Goal: Task Accomplishment & Management: Manage account settings

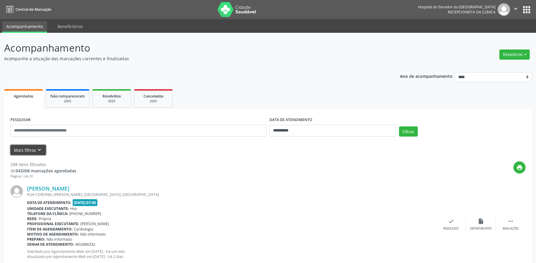
click at [28, 152] on button "Mais filtros keyboard_arrow_down" at bounding box center [27, 150] width 35 height 10
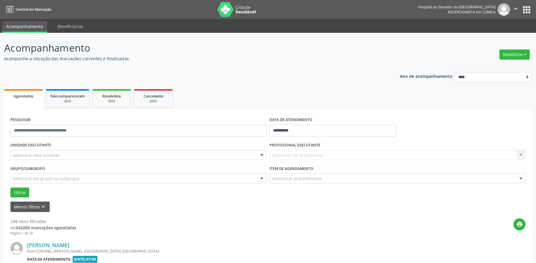
click at [502, 152] on div "Selecione um profissional Nenhum resultado encontrado para: " " Não há nenhuma …" at bounding box center [398, 155] width 256 height 10
click at [300, 151] on div "Selecione um profissional Nenhum resultado encontrado para: " " Não há nenhuma …" at bounding box center [398, 155] width 256 height 10
click at [300, 155] on div "Selecione um profissional Nenhum resultado encontrado para: " " Não há nenhuma …" at bounding box center [398, 155] width 256 height 10
click at [520, 154] on div "Selecione um profissional Nenhum resultado encontrado para: " " Não há nenhuma …" at bounding box center [398, 155] width 256 height 10
click at [520, 156] on div "Selecione um profissional Nenhum resultado encontrado para: " " Não há nenhuma …" at bounding box center [398, 155] width 256 height 10
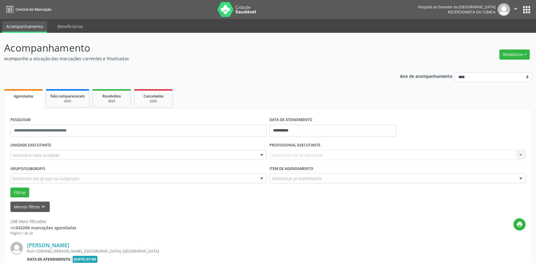
click at [63, 151] on div "Selecione uma unidade" at bounding box center [138, 155] width 256 height 10
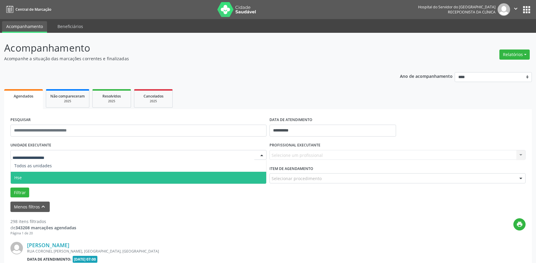
click at [40, 180] on span "Hse" at bounding box center [139, 178] width 256 height 12
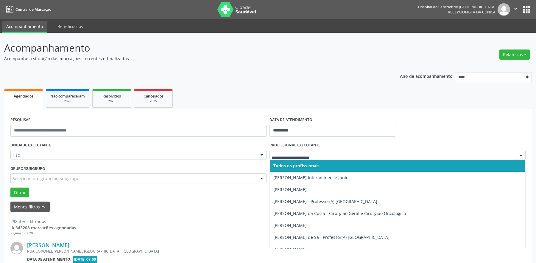
click at [521, 155] on div at bounding box center [520, 155] width 9 height 10
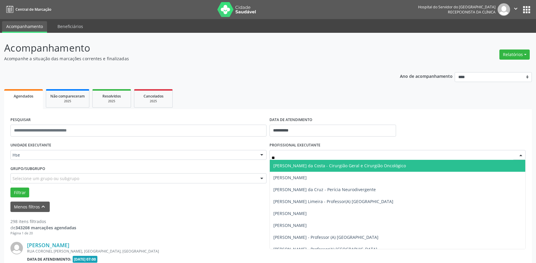
type input "***"
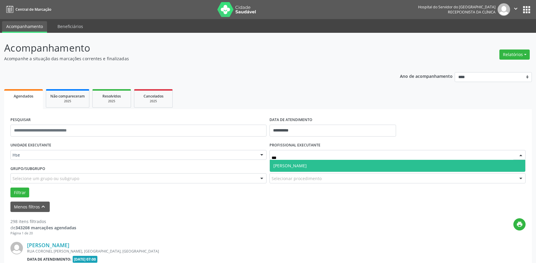
click at [458, 164] on span "[PERSON_NAME]" at bounding box center [398, 166] width 256 height 12
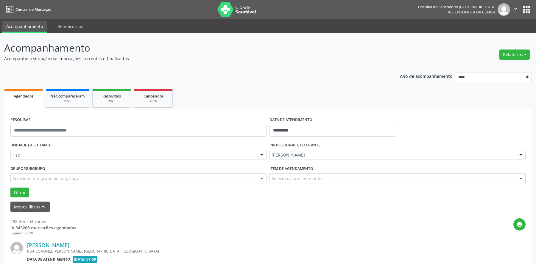
click at [520, 177] on div at bounding box center [520, 178] width 9 height 10
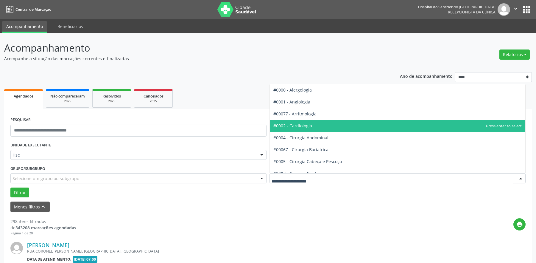
click at [340, 128] on span "#0002 - Cardiologia" at bounding box center [398, 126] width 256 height 12
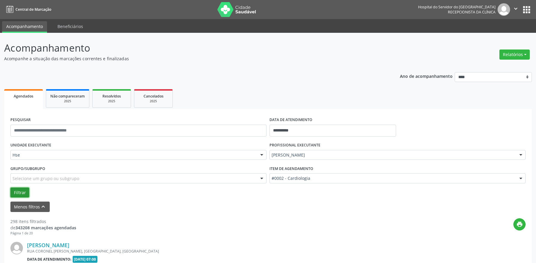
click at [23, 191] on button "Filtrar" at bounding box center [19, 192] width 19 height 10
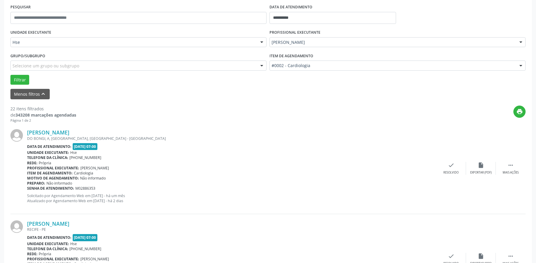
scroll to position [119, 0]
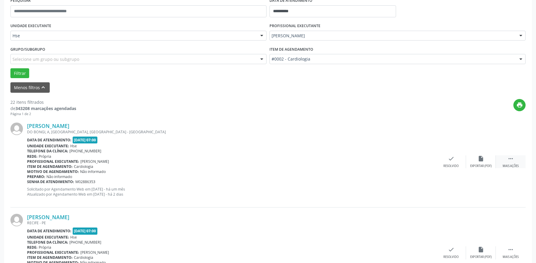
click at [512, 160] on icon "" at bounding box center [510, 158] width 7 height 7
click at [478, 155] on div "Angela Fernanda Oliveria de Miranda DO BONGI, A, PRADO, RECIFE - PE Data de ate…" at bounding box center [267, 161] width 515 height 91
click at [482, 158] on icon "alarm_off" at bounding box center [481, 158] width 7 height 7
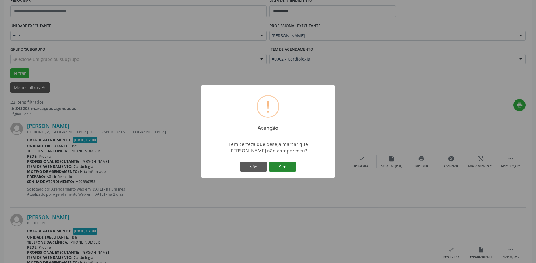
click at [289, 165] on button "Sim" at bounding box center [282, 166] width 27 height 10
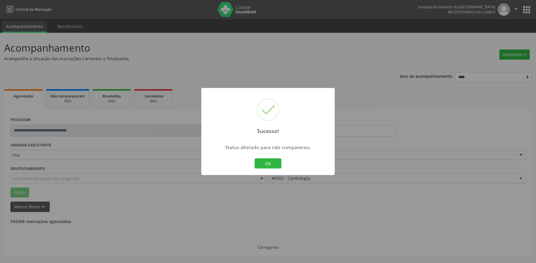
scroll to position [0, 0]
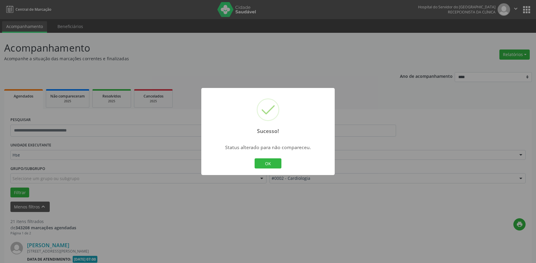
click at [278, 160] on button "OK" at bounding box center [268, 163] width 27 height 10
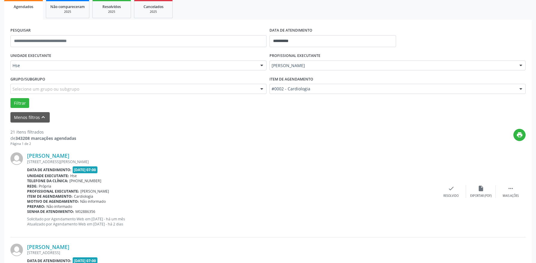
scroll to position [119, 0]
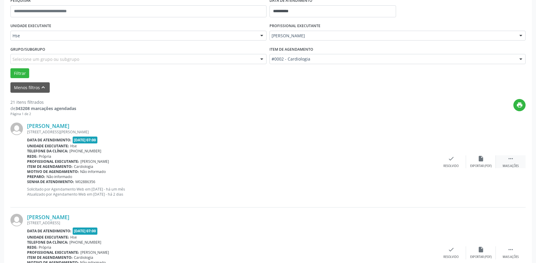
click at [514, 161] on div " Mais ações" at bounding box center [511, 161] width 30 height 13
click at [477, 165] on div "Não compareceu" at bounding box center [480, 166] width 25 height 4
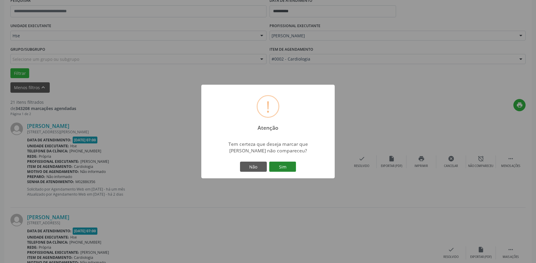
click at [286, 167] on button "Sim" at bounding box center [282, 166] width 27 height 10
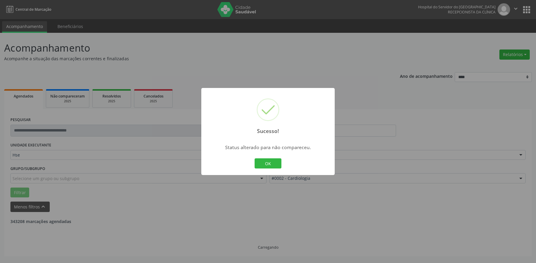
scroll to position [0, 0]
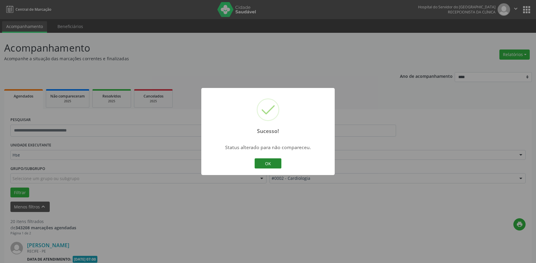
click at [275, 163] on button "OK" at bounding box center [268, 163] width 27 height 10
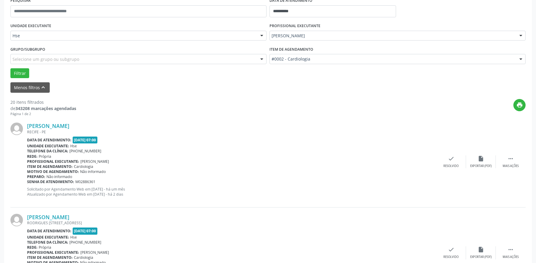
scroll to position [149, 0]
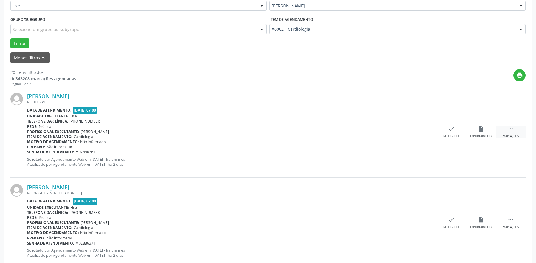
click at [504, 131] on div " Mais ações" at bounding box center [511, 131] width 30 height 13
click at [475, 132] on div "alarm_off Não compareceu" at bounding box center [481, 131] width 30 height 13
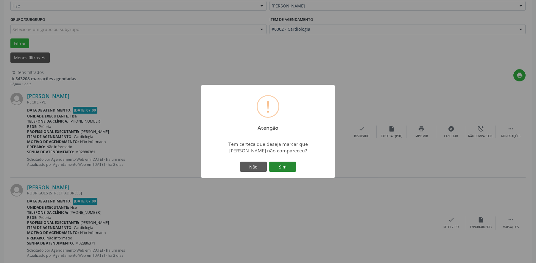
click at [285, 171] on button "Sim" at bounding box center [282, 166] width 27 height 10
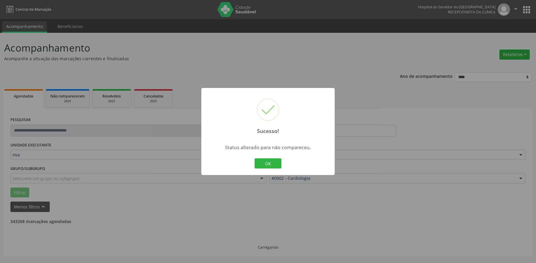
scroll to position [0, 0]
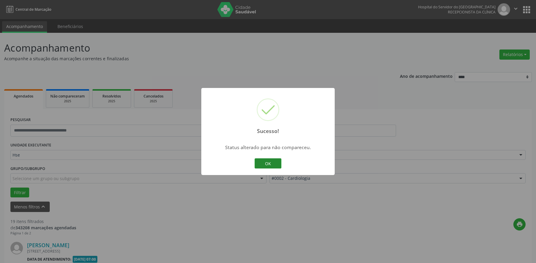
click at [274, 165] on button "OK" at bounding box center [268, 163] width 27 height 10
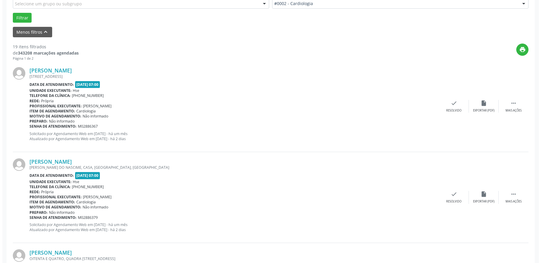
scroll to position [179, 0]
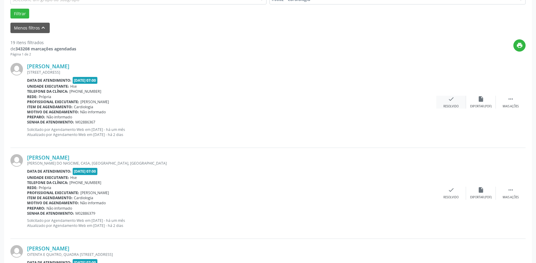
click at [452, 103] on div "check Resolvido" at bounding box center [451, 102] width 30 height 13
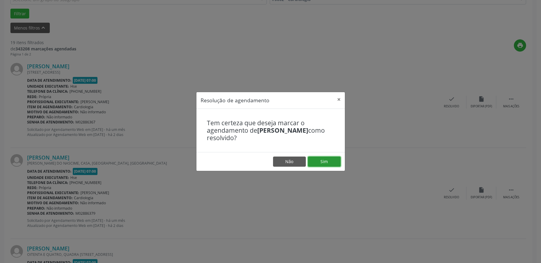
click at [326, 160] on button "Sim" at bounding box center [324, 161] width 33 height 10
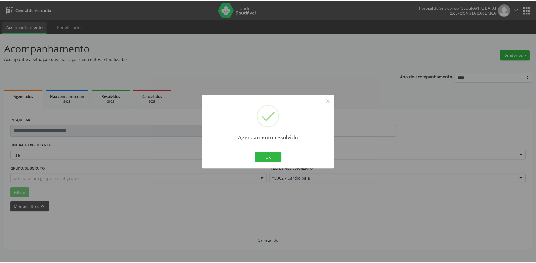
scroll to position [0, 0]
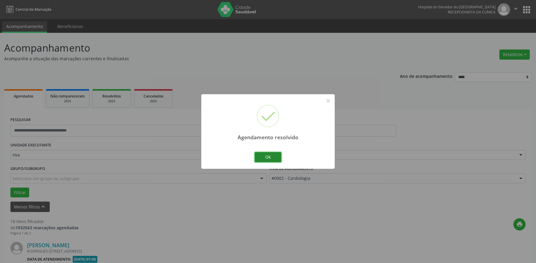
click at [266, 158] on button "Ok" at bounding box center [268, 157] width 27 height 10
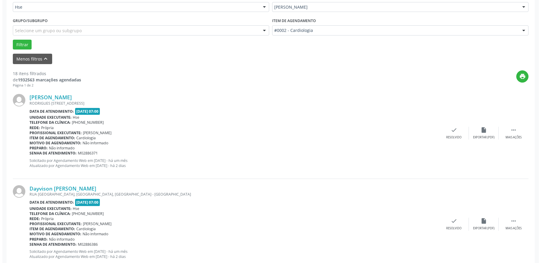
scroll to position [179, 0]
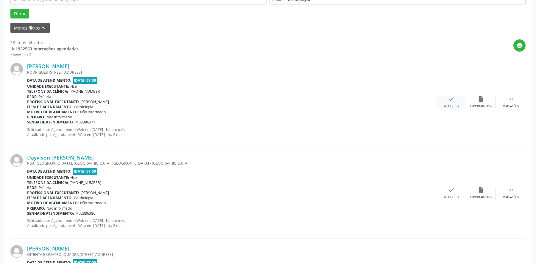
click at [451, 105] on div "Resolvido" at bounding box center [450, 106] width 15 height 4
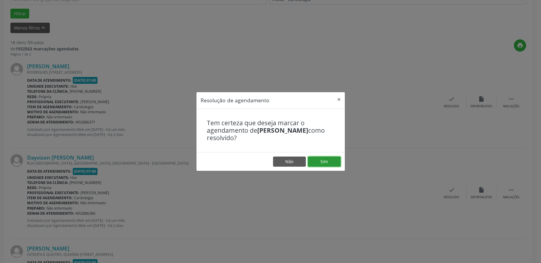
click at [323, 161] on button "Sim" at bounding box center [324, 161] width 33 height 10
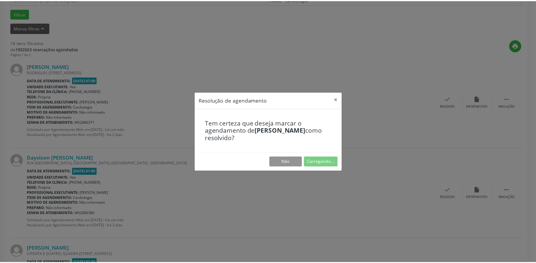
scroll to position [0, 0]
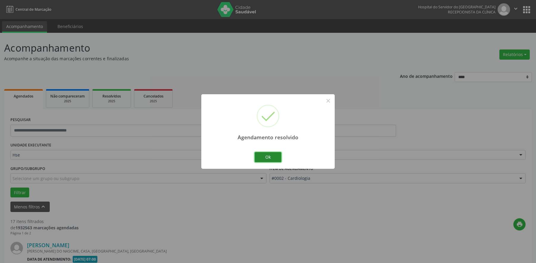
click at [274, 158] on button "Ok" at bounding box center [268, 157] width 27 height 10
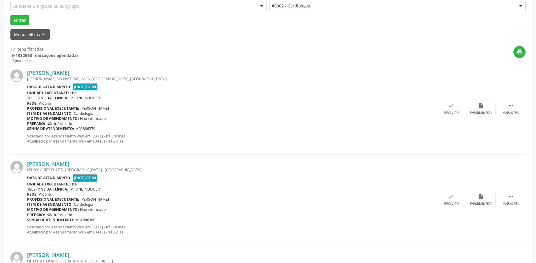
scroll to position [179, 0]
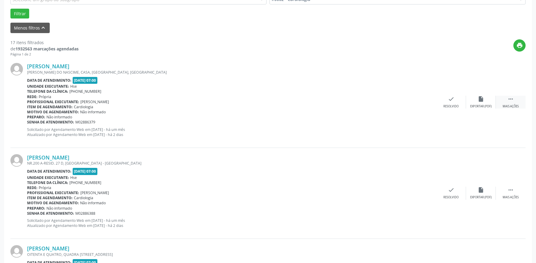
click at [509, 100] on icon "" at bounding box center [510, 99] width 7 height 7
click at [477, 104] on div "Não compareceu" at bounding box center [480, 106] width 25 height 4
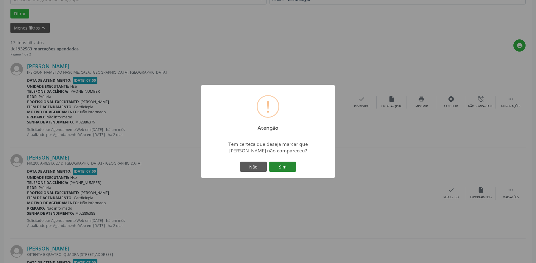
click at [286, 171] on button "Sim" at bounding box center [282, 166] width 27 height 10
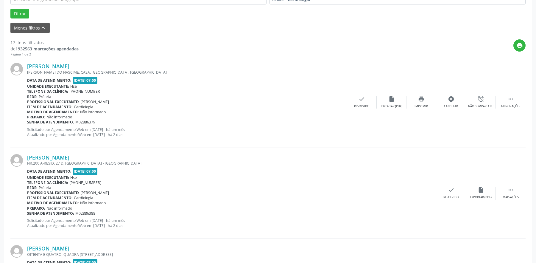
scroll to position [0, 0]
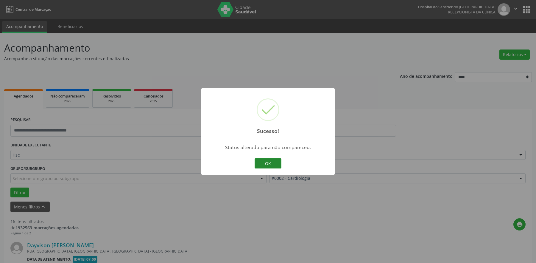
click at [273, 163] on button "OK" at bounding box center [268, 163] width 27 height 10
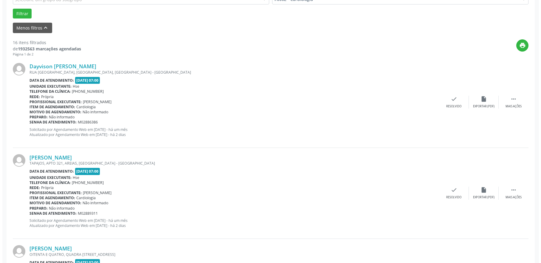
scroll to position [208, 0]
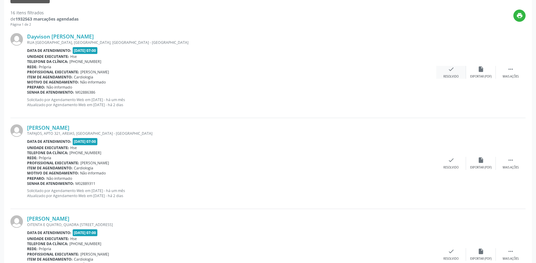
click at [447, 75] on div "Resolvido" at bounding box center [450, 76] width 15 height 4
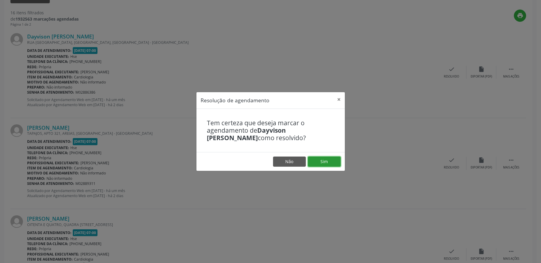
click at [319, 159] on button "Sim" at bounding box center [324, 161] width 33 height 10
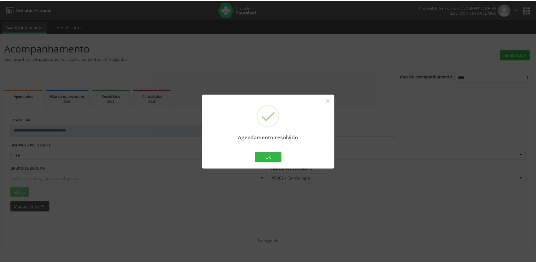
scroll to position [0, 0]
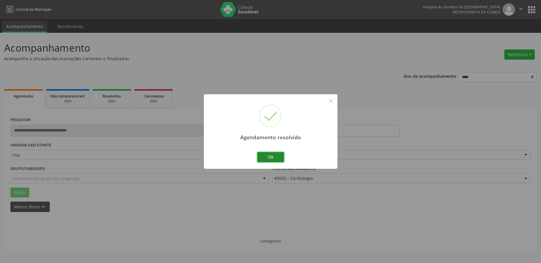
click at [272, 156] on button "Ok" at bounding box center [270, 157] width 27 height 10
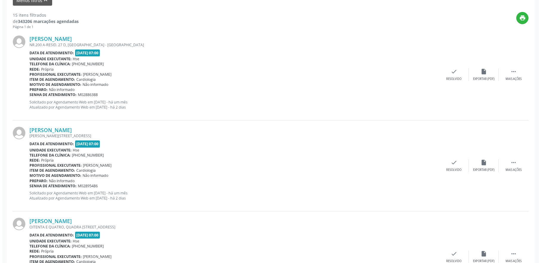
scroll to position [208, 0]
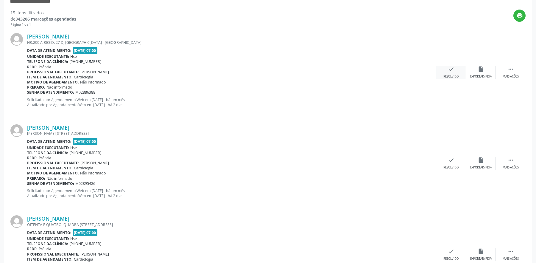
click at [453, 71] on icon "check" at bounding box center [451, 69] width 7 height 7
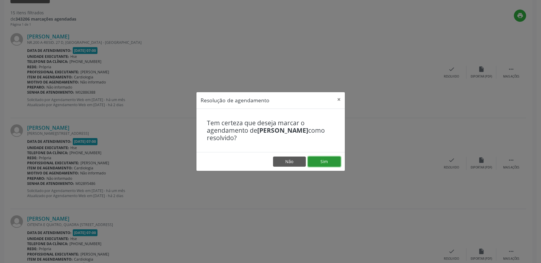
click at [318, 161] on button "Sim" at bounding box center [324, 161] width 33 height 10
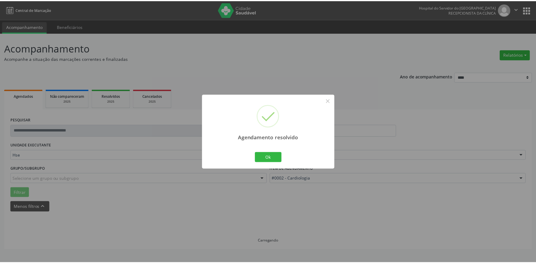
scroll to position [0, 0]
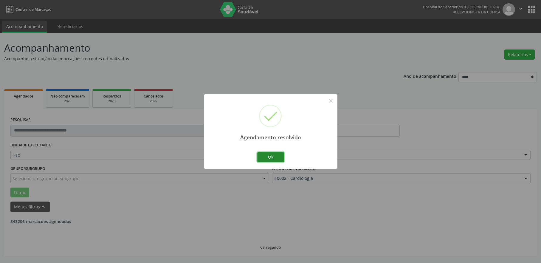
click at [277, 157] on button "Ok" at bounding box center [270, 157] width 27 height 10
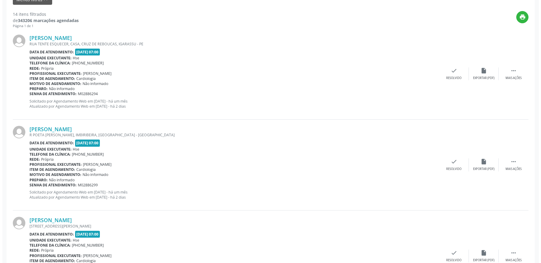
scroll to position [208, 0]
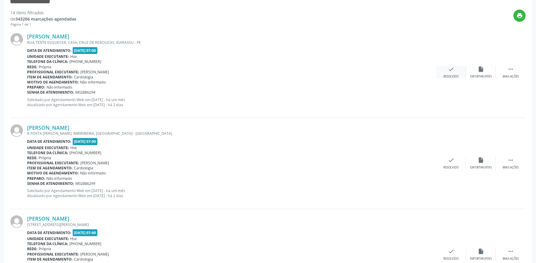
click at [453, 70] on icon "check" at bounding box center [451, 69] width 7 height 7
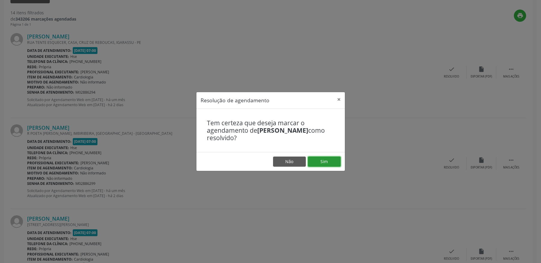
click at [330, 162] on button "Sim" at bounding box center [324, 161] width 33 height 10
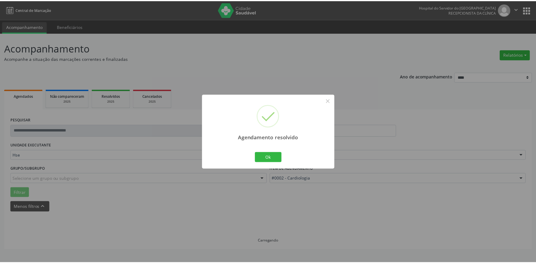
scroll to position [0, 0]
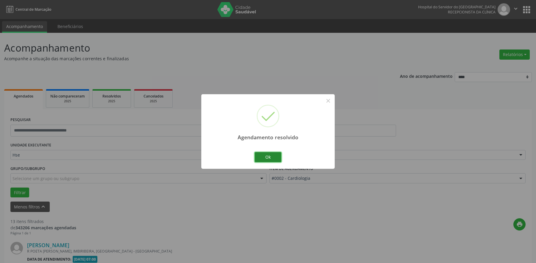
click at [274, 159] on button "Ok" at bounding box center [268, 157] width 27 height 10
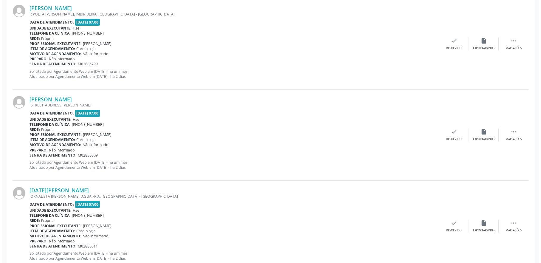
scroll to position [238, 0]
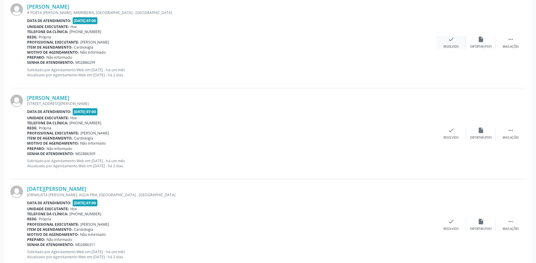
click at [449, 43] on div "check Resolvido" at bounding box center [451, 42] width 30 height 13
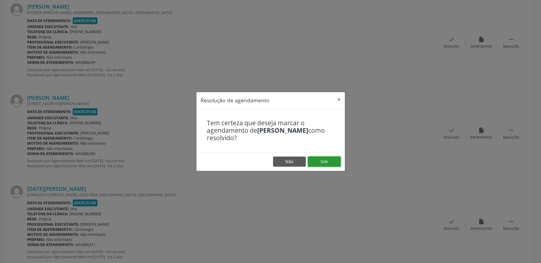
click at [325, 162] on button "Sim" at bounding box center [324, 161] width 33 height 10
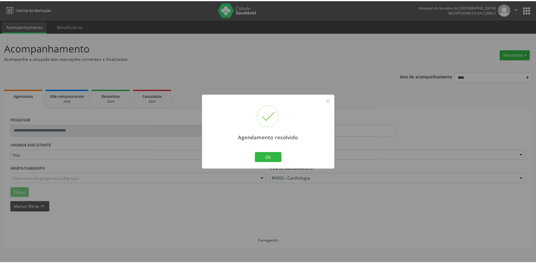
scroll to position [0, 0]
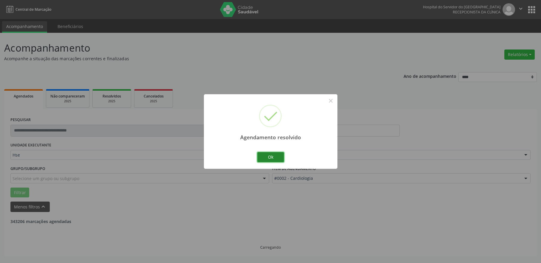
click at [271, 157] on button "Ok" at bounding box center [270, 157] width 27 height 10
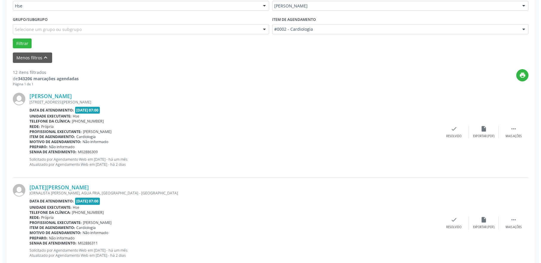
scroll to position [208, 0]
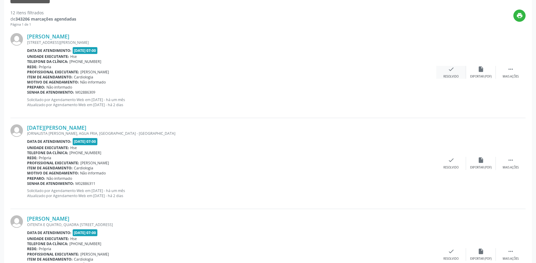
click at [451, 73] on div "check Resolvido" at bounding box center [451, 72] width 30 height 13
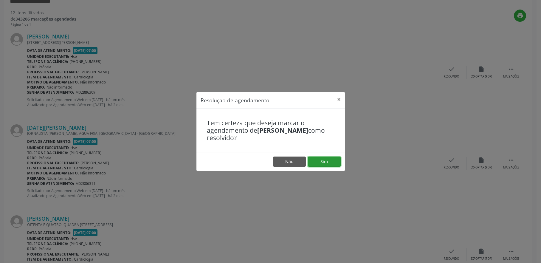
click at [329, 164] on button "Sim" at bounding box center [324, 161] width 33 height 10
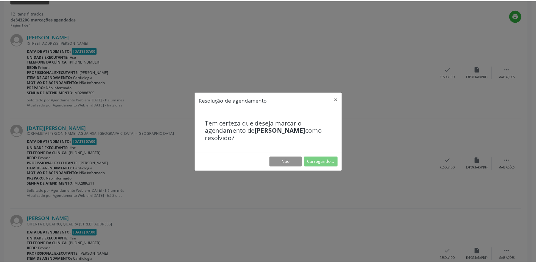
scroll to position [0, 0]
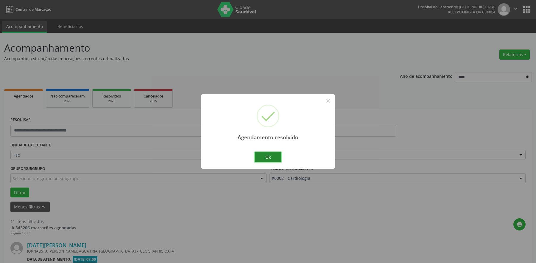
click at [273, 156] on button "Ok" at bounding box center [268, 157] width 27 height 10
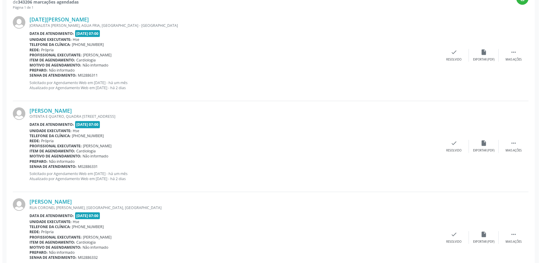
scroll to position [238, 0]
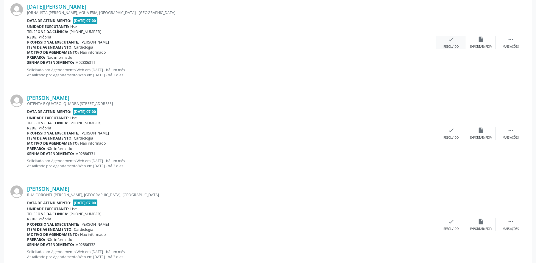
click at [450, 41] on icon "check" at bounding box center [451, 39] width 7 height 7
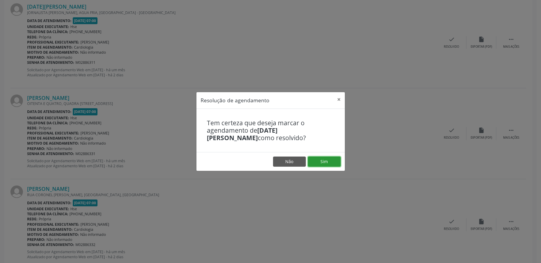
click at [320, 161] on button "Sim" at bounding box center [324, 161] width 33 height 10
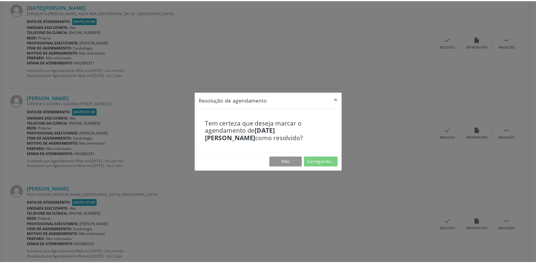
scroll to position [0, 0]
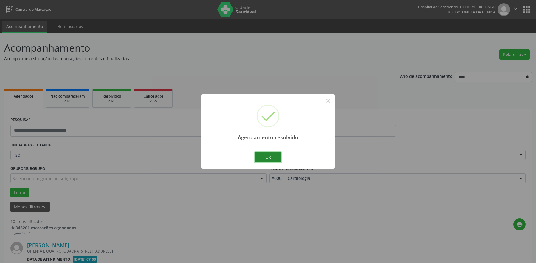
click at [269, 155] on button "Ok" at bounding box center [268, 157] width 27 height 10
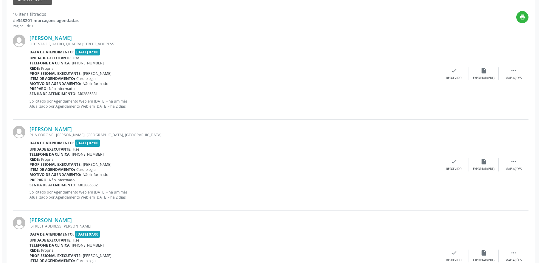
scroll to position [208, 0]
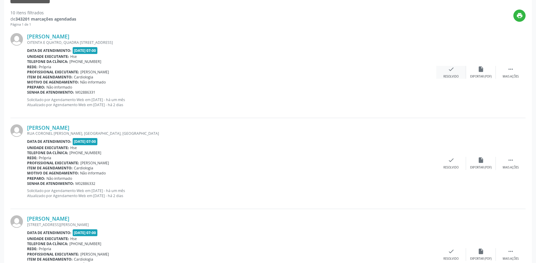
click at [445, 75] on div "Resolvido" at bounding box center [450, 76] width 15 height 4
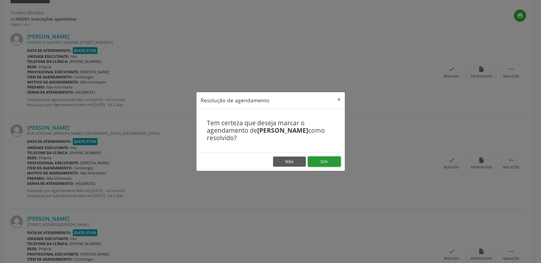
click at [320, 160] on button "Sim" at bounding box center [324, 161] width 33 height 10
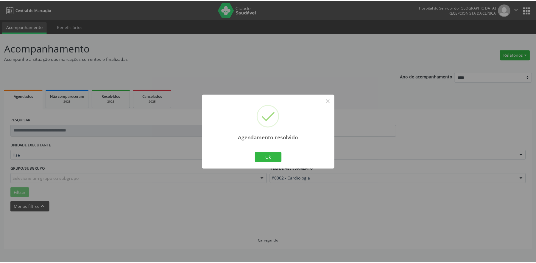
scroll to position [0, 0]
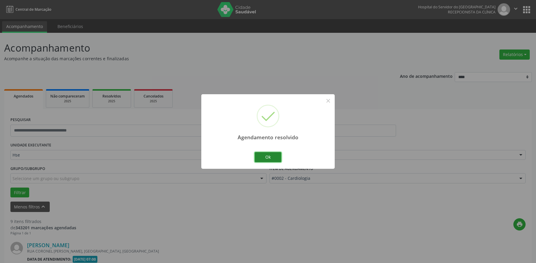
click at [269, 156] on button "Ok" at bounding box center [268, 157] width 27 height 10
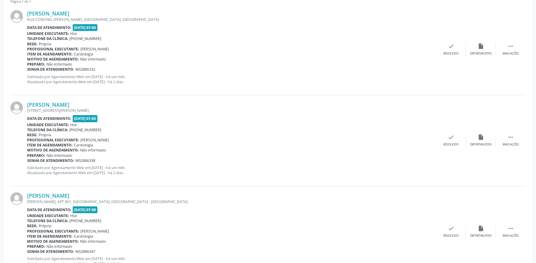
scroll to position [238, 0]
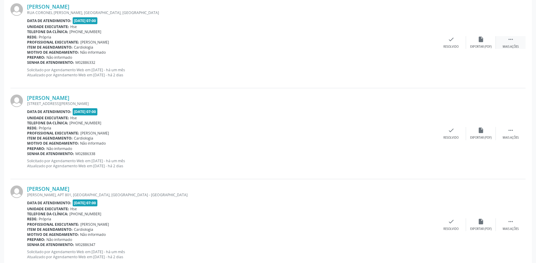
click at [507, 40] on div " Mais ações" at bounding box center [511, 42] width 30 height 13
click at [486, 43] on div "alarm_off Não compareceu" at bounding box center [481, 42] width 30 height 13
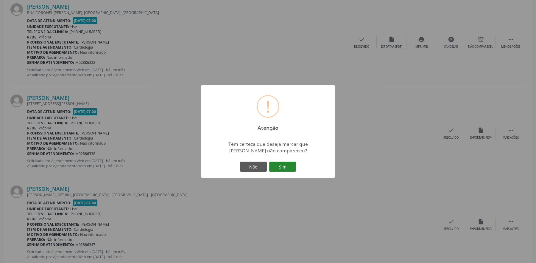
click at [286, 166] on button "Sim" at bounding box center [282, 166] width 27 height 10
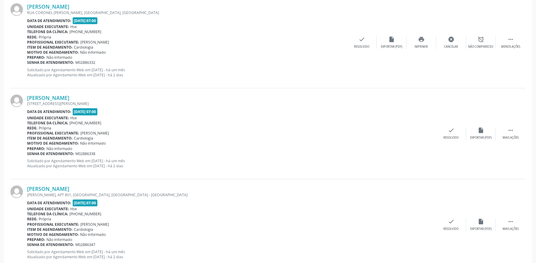
scroll to position [0, 0]
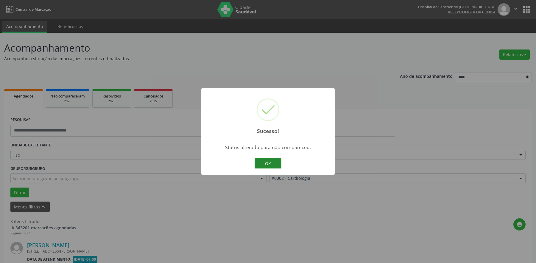
click at [273, 165] on button "OK" at bounding box center [268, 163] width 27 height 10
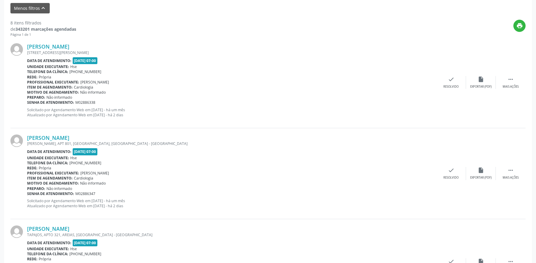
scroll to position [208, 0]
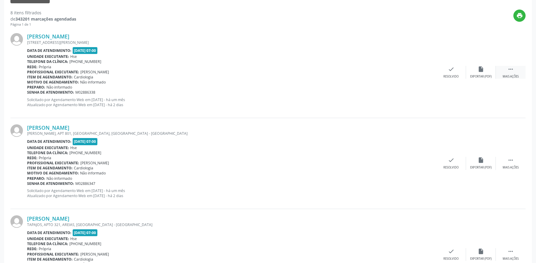
click at [502, 69] on div " Mais ações" at bounding box center [511, 72] width 30 height 13
click at [474, 75] on div "Não compareceu" at bounding box center [480, 76] width 25 height 4
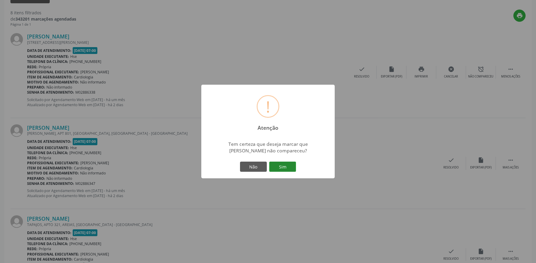
click at [292, 166] on button "Sim" at bounding box center [282, 166] width 27 height 10
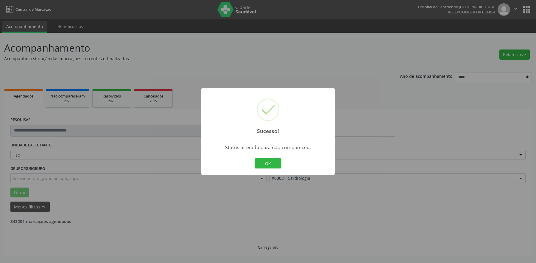
scroll to position [0, 0]
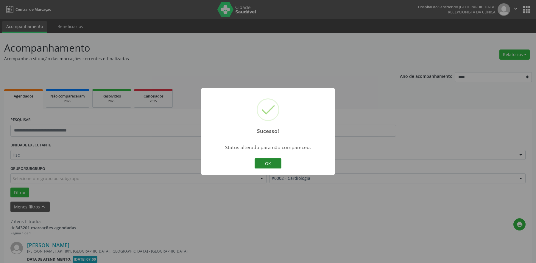
click at [268, 164] on button "OK" at bounding box center [268, 163] width 27 height 10
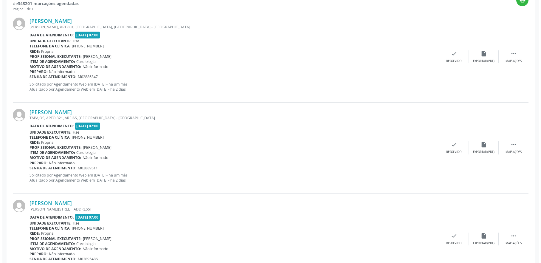
scroll to position [238, 0]
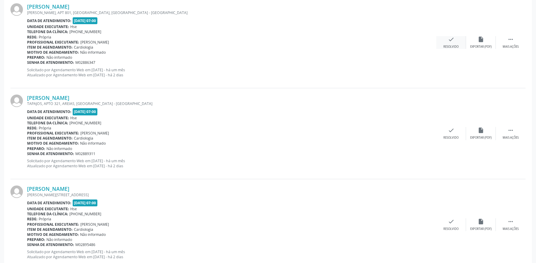
click at [452, 44] on div "check Resolvido" at bounding box center [451, 42] width 30 height 13
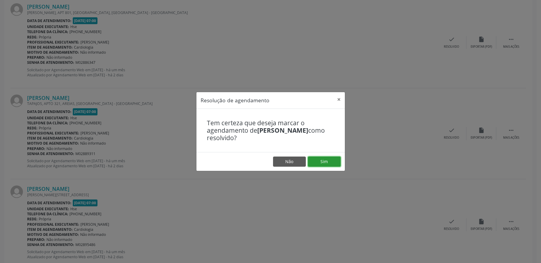
click at [328, 160] on button "Sim" at bounding box center [324, 161] width 33 height 10
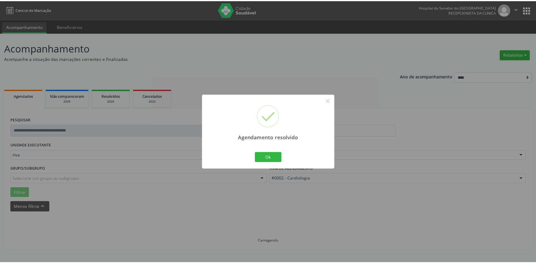
scroll to position [0, 0]
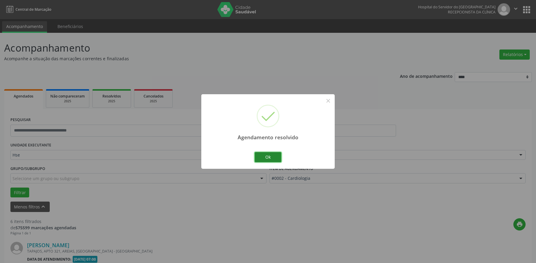
click at [268, 158] on button "Ok" at bounding box center [268, 157] width 27 height 10
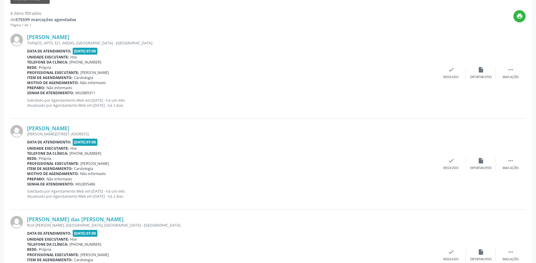
scroll to position [208, 0]
click at [513, 70] on icon "" at bounding box center [510, 69] width 7 height 7
click at [482, 72] on icon "alarm_off" at bounding box center [481, 69] width 7 height 7
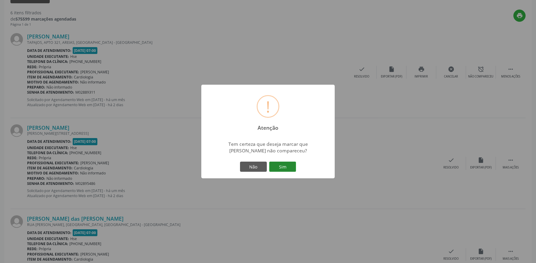
click at [290, 164] on button "Sim" at bounding box center [282, 166] width 27 height 10
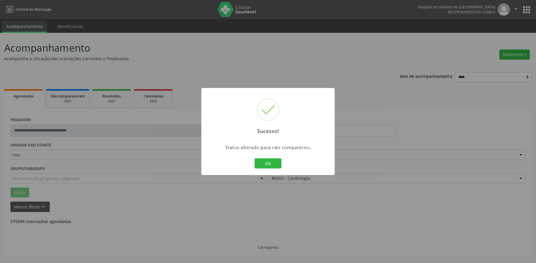
scroll to position [0, 0]
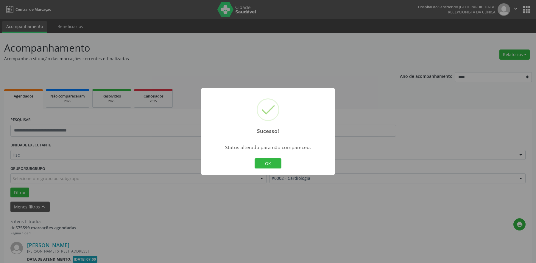
click at [273, 162] on button "OK" at bounding box center [268, 163] width 27 height 10
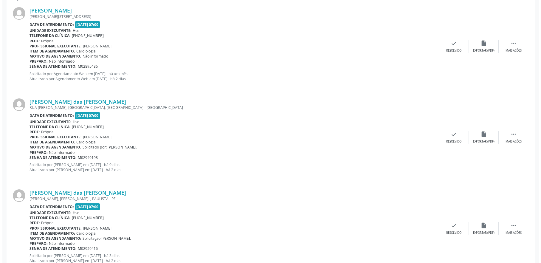
scroll to position [238, 0]
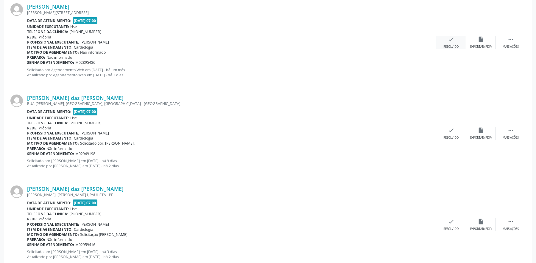
click at [454, 42] on icon "check" at bounding box center [451, 39] width 7 height 7
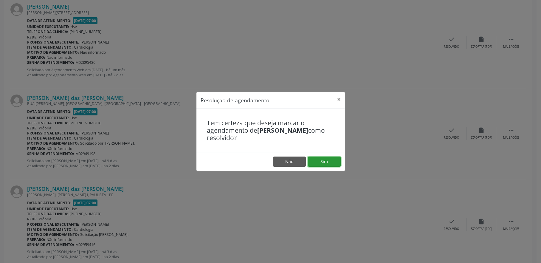
click at [328, 159] on button "Sim" at bounding box center [324, 161] width 33 height 10
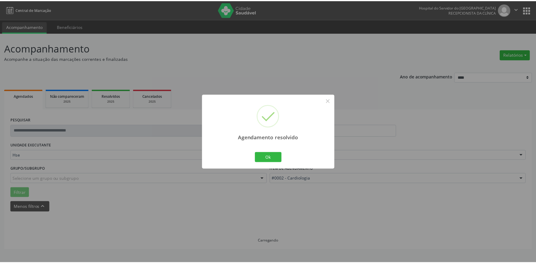
scroll to position [0, 0]
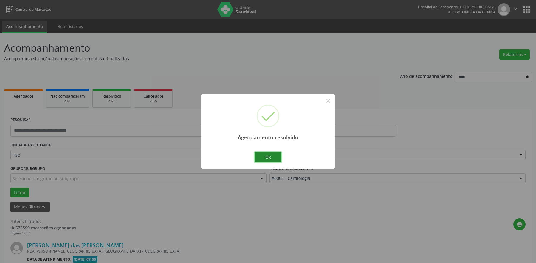
click at [270, 157] on button "Ok" at bounding box center [268, 157] width 27 height 10
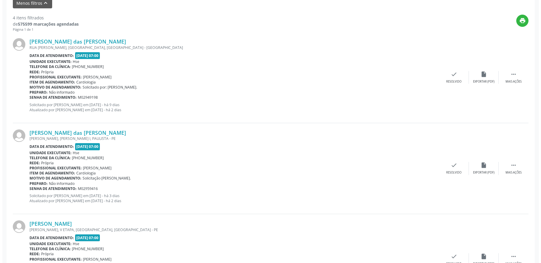
scroll to position [208, 0]
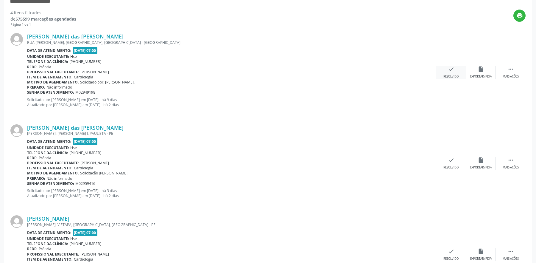
click at [456, 73] on div "check Resolvido" at bounding box center [451, 72] width 30 height 13
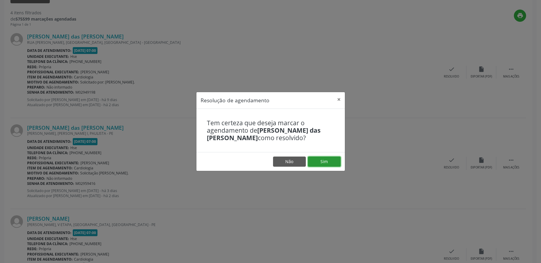
click at [326, 164] on button "Sim" at bounding box center [324, 161] width 33 height 10
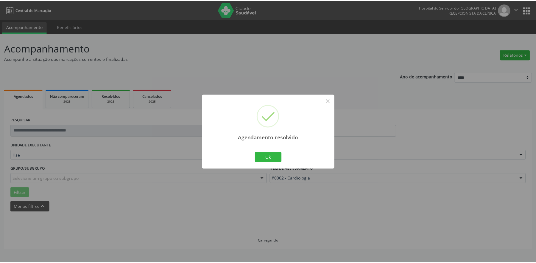
scroll to position [0, 0]
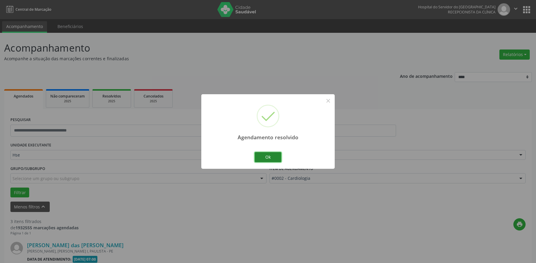
click at [276, 157] on button "Ok" at bounding box center [268, 157] width 27 height 10
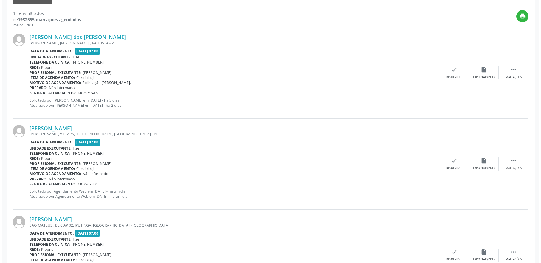
scroll to position [208, 0]
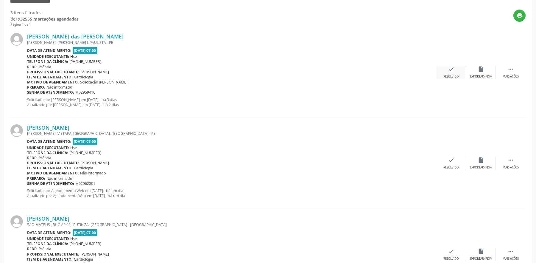
click at [450, 75] on div "Resolvido" at bounding box center [450, 76] width 15 height 4
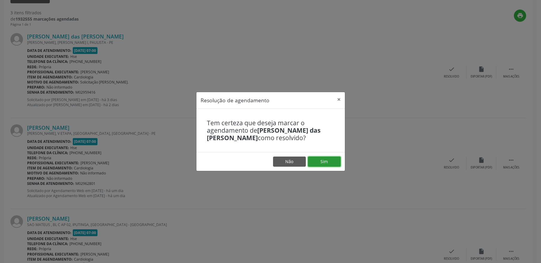
click at [325, 162] on button "Sim" at bounding box center [324, 161] width 33 height 10
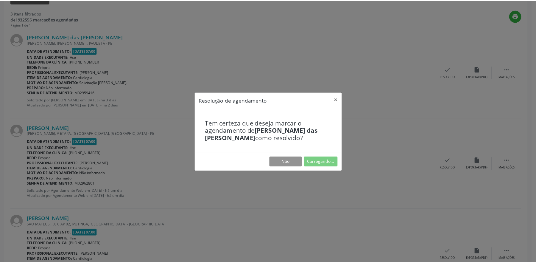
scroll to position [0, 0]
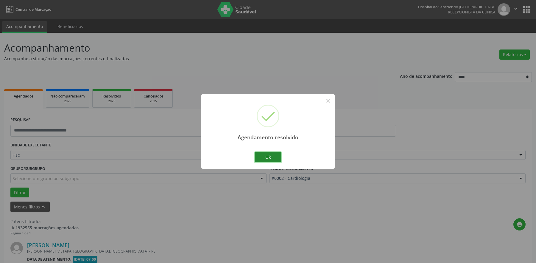
click at [279, 155] on button "Ok" at bounding box center [268, 157] width 27 height 10
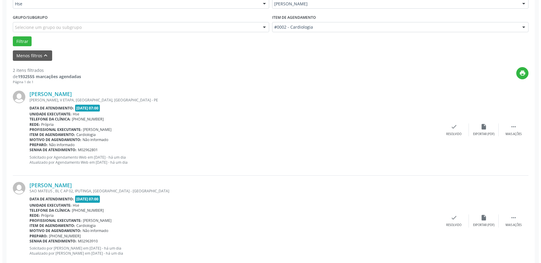
scroll to position [165, 0]
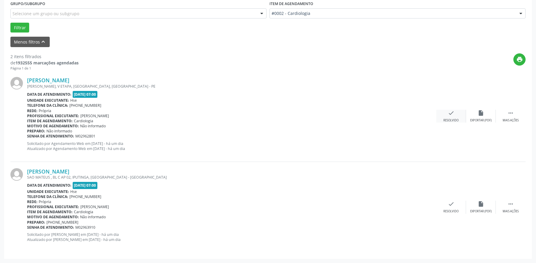
click at [455, 116] on div "check Resolvido" at bounding box center [451, 116] width 30 height 13
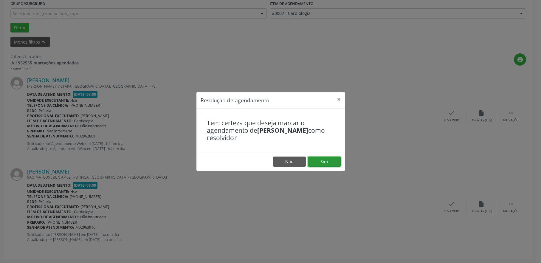
click at [327, 163] on button "Sim" at bounding box center [324, 161] width 33 height 10
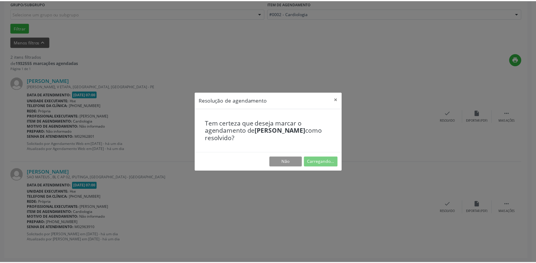
scroll to position [0, 0]
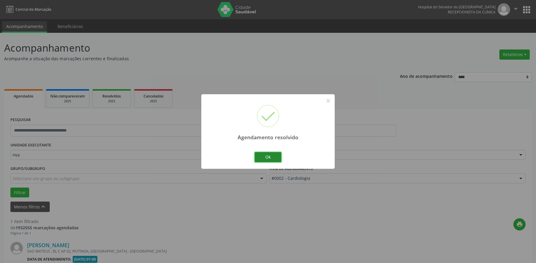
click at [273, 158] on button "Ok" at bounding box center [268, 157] width 27 height 10
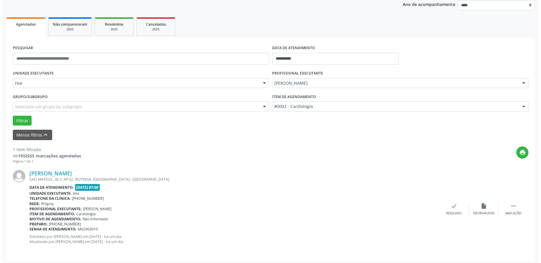
scroll to position [74, 0]
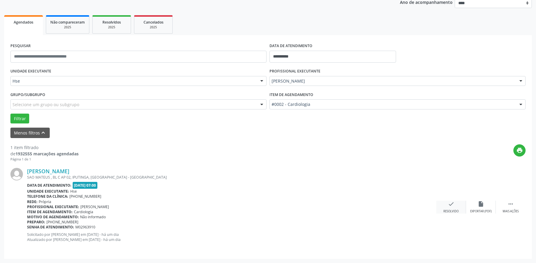
click at [451, 208] on div "check Resolvido" at bounding box center [451, 206] width 30 height 13
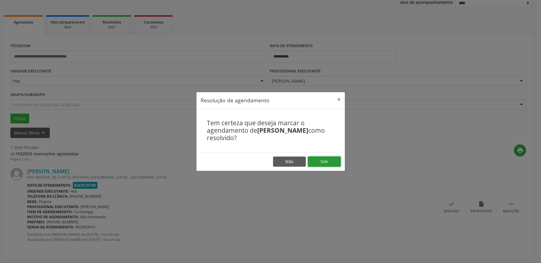
click at [322, 159] on button "Sim" at bounding box center [324, 161] width 33 height 10
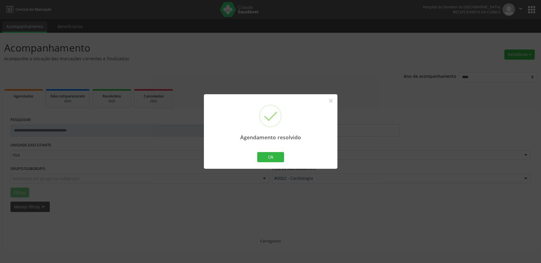
scroll to position [0, 0]
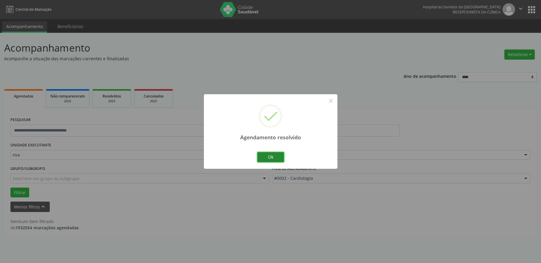
click at [271, 157] on button "Ok" at bounding box center [270, 157] width 27 height 10
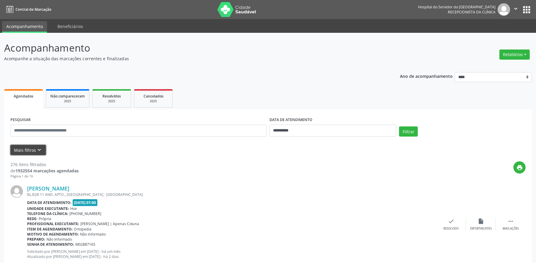
click at [27, 149] on button "Mais filtros keyboard_arrow_down" at bounding box center [27, 150] width 35 height 10
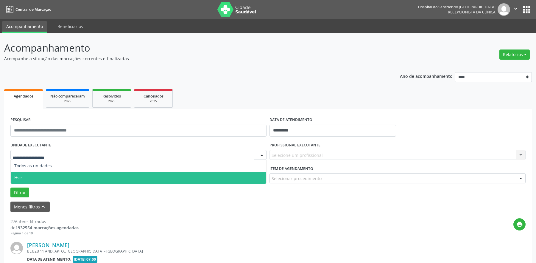
click at [32, 178] on span "Hse" at bounding box center [139, 178] width 256 height 12
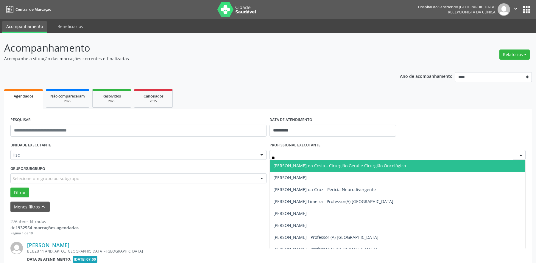
type input "***"
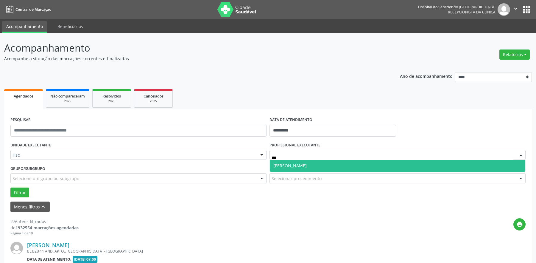
click at [274, 164] on span "[PERSON_NAME]" at bounding box center [289, 166] width 33 height 6
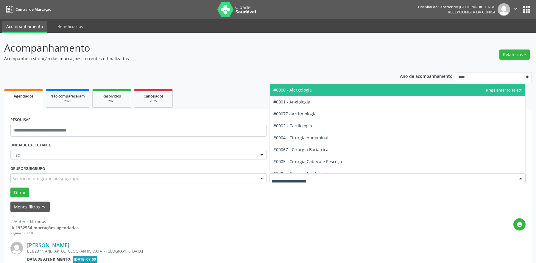
click at [521, 178] on div at bounding box center [520, 178] width 9 height 10
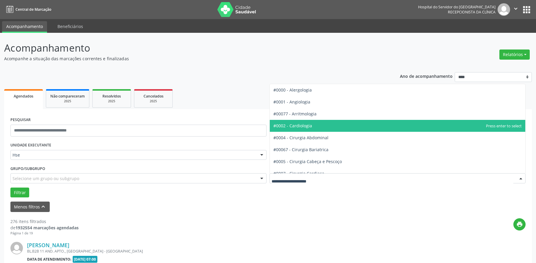
click at [311, 131] on span "#0002 - Cardiologia" at bounding box center [398, 126] width 256 height 12
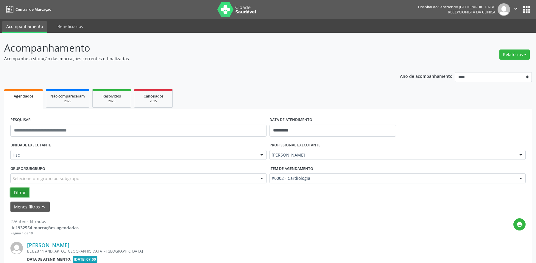
click at [14, 190] on button "Filtrar" at bounding box center [19, 192] width 19 height 10
click at [18, 190] on button "Filtrar" at bounding box center [19, 192] width 19 height 10
click at [21, 190] on button "Filtrar" at bounding box center [19, 192] width 19 height 10
click at [18, 192] on button "Filtrar" at bounding box center [19, 192] width 19 height 10
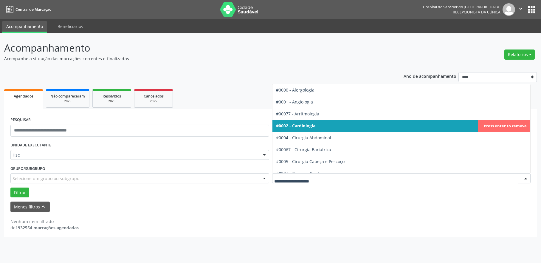
click at [525, 178] on div at bounding box center [525, 178] width 9 height 10
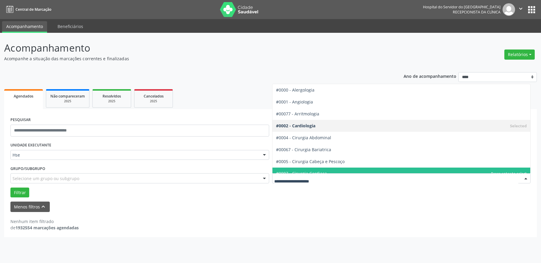
click at [326, 181] on input "text" at bounding box center [396, 181] width 244 height 12
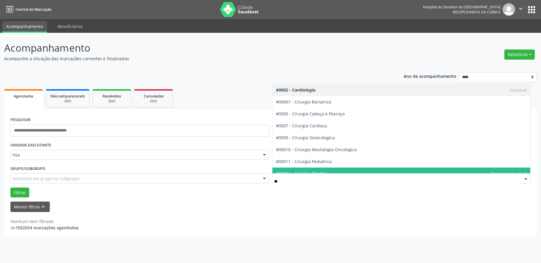
type input "*"
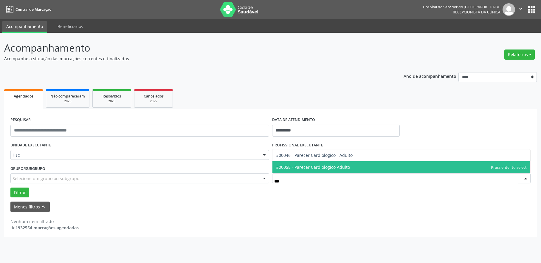
type input "****"
click at [324, 167] on span "#00058 - Parecer Cardiologico Adulto" at bounding box center [313, 167] width 74 height 6
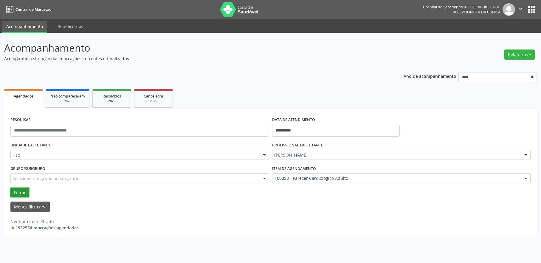
click at [17, 193] on button "Filtrar" at bounding box center [19, 192] width 19 height 10
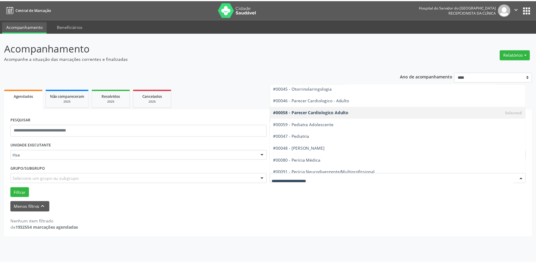
scroll to position [870, 0]
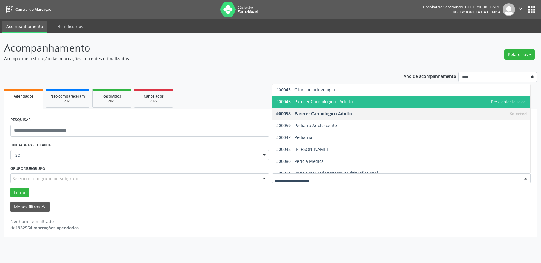
click at [328, 104] on span "#00046 - Parecer Cardiologico - Adulto" at bounding box center [314, 102] width 77 height 6
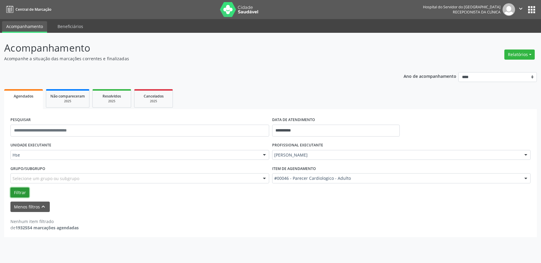
click at [21, 188] on button "Filtrar" at bounding box center [19, 192] width 19 height 10
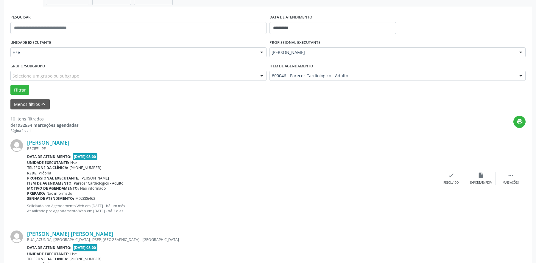
scroll to position [149, 0]
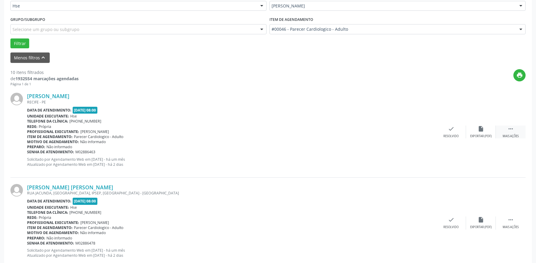
click at [510, 130] on icon "" at bounding box center [510, 128] width 7 height 7
click at [481, 132] on icon "alarm_off" at bounding box center [481, 128] width 7 height 7
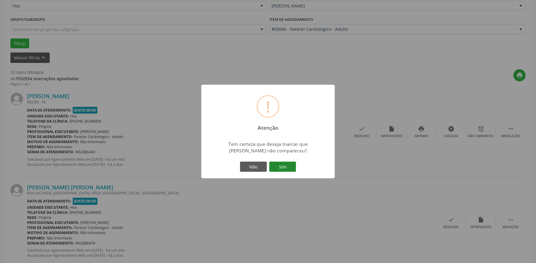
click at [285, 170] on button "Sim" at bounding box center [282, 166] width 27 height 10
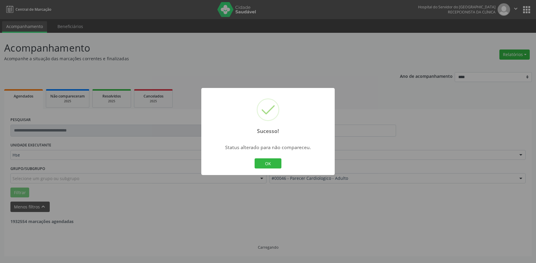
scroll to position [0, 0]
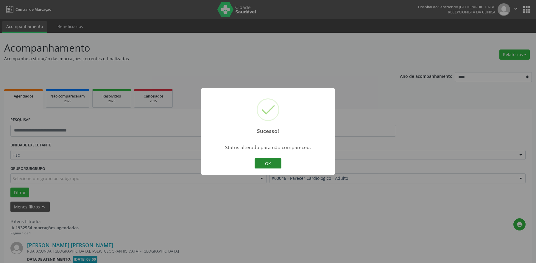
click at [276, 164] on button "OK" at bounding box center [268, 163] width 27 height 10
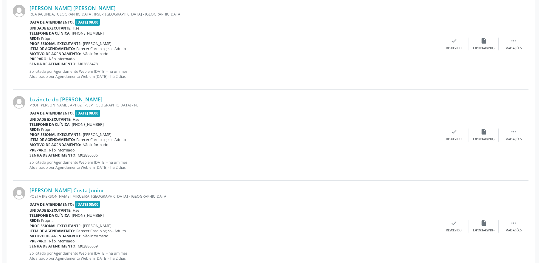
scroll to position [238, 0]
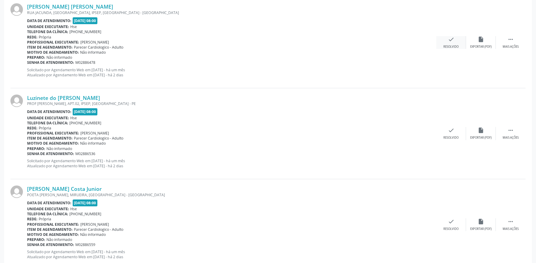
click at [454, 43] on div "check Resolvido" at bounding box center [451, 42] width 30 height 13
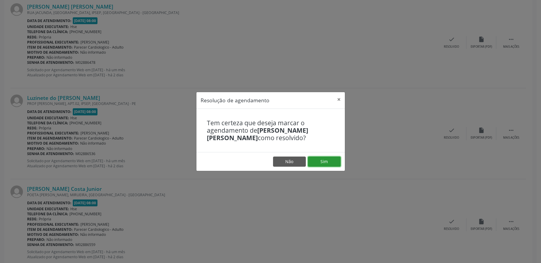
click at [317, 161] on button "Sim" at bounding box center [324, 161] width 33 height 10
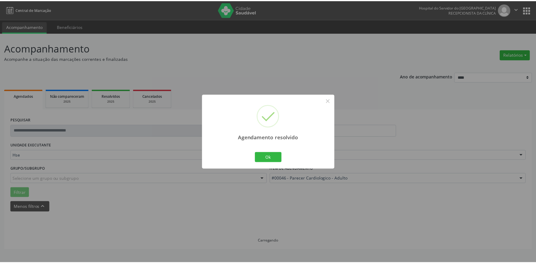
scroll to position [0, 0]
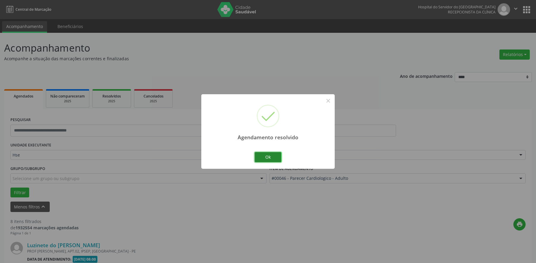
click at [271, 155] on button "Ok" at bounding box center [268, 157] width 27 height 10
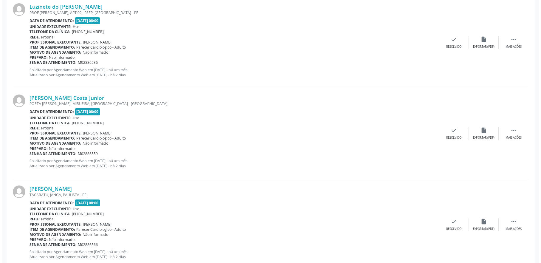
scroll to position [208, 0]
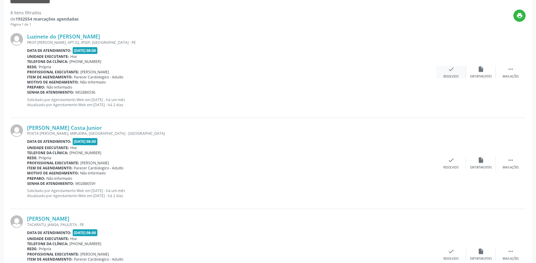
click at [454, 72] on div "check Resolvido" at bounding box center [451, 72] width 30 height 13
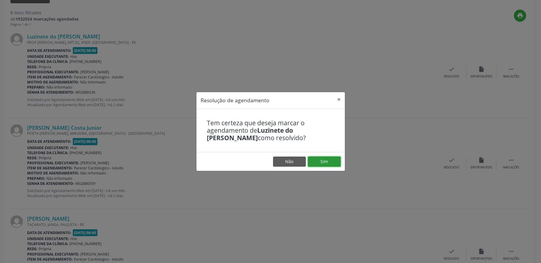
click at [325, 160] on button "Sim" at bounding box center [324, 161] width 33 height 10
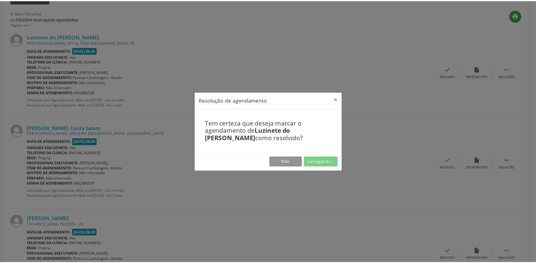
scroll to position [0, 0]
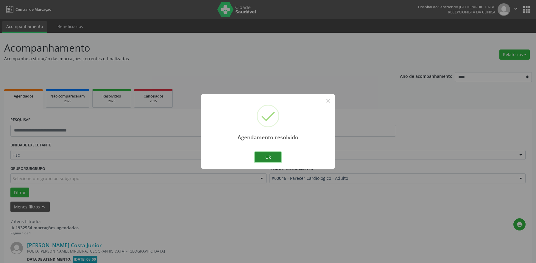
click at [271, 158] on button "Ok" at bounding box center [268, 157] width 27 height 10
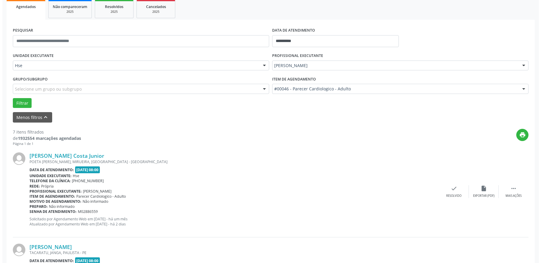
scroll to position [119, 0]
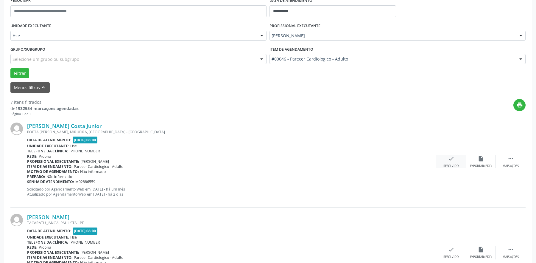
click at [456, 161] on div "check Resolvido" at bounding box center [451, 161] width 30 height 13
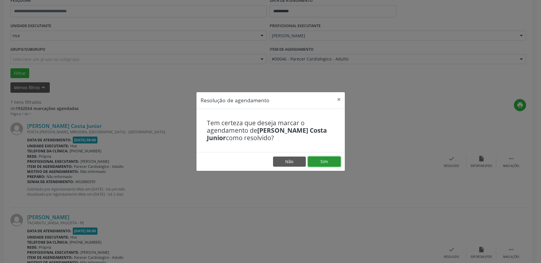
click at [323, 159] on button "Sim" at bounding box center [324, 161] width 33 height 10
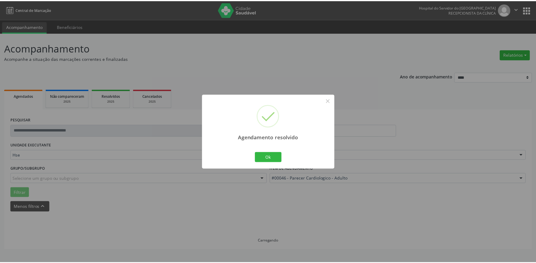
scroll to position [0, 0]
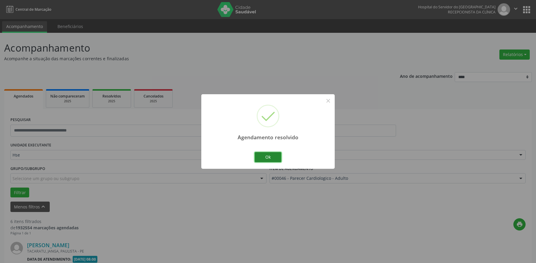
click at [265, 156] on button "Ok" at bounding box center [268, 157] width 27 height 10
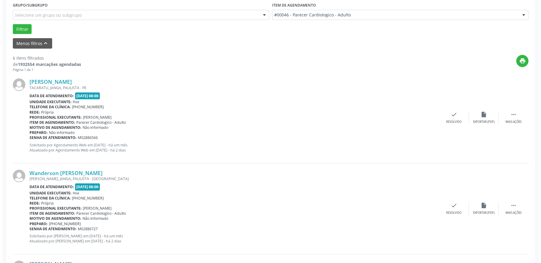
scroll to position [179, 0]
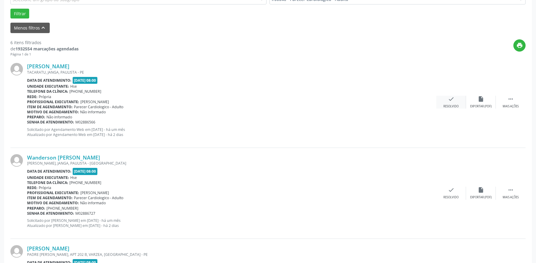
click at [459, 102] on div "check Resolvido" at bounding box center [451, 102] width 30 height 13
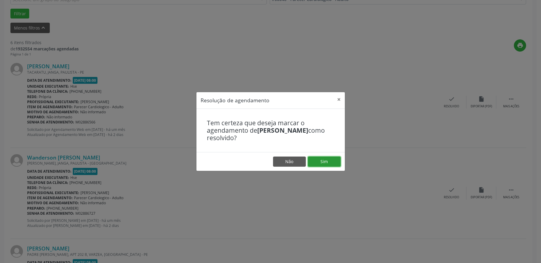
click at [319, 164] on button "Sim" at bounding box center [324, 161] width 33 height 10
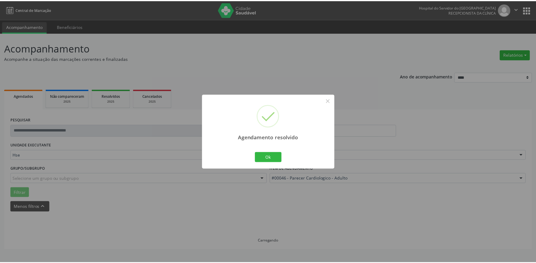
scroll to position [0, 0]
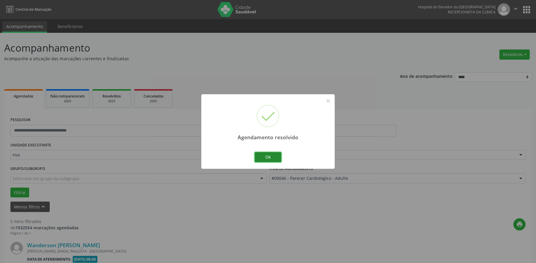
click at [262, 155] on button "Ok" at bounding box center [268, 157] width 27 height 10
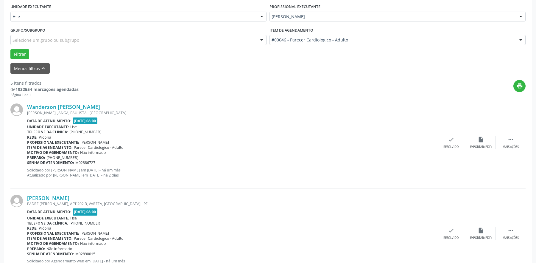
scroll to position [149, 0]
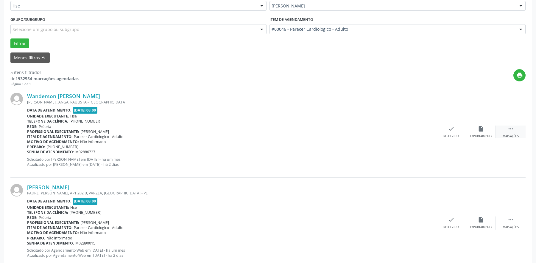
click at [515, 130] on div " Mais ações" at bounding box center [511, 131] width 30 height 13
click at [474, 132] on div "alarm_off Não compareceu" at bounding box center [481, 131] width 30 height 13
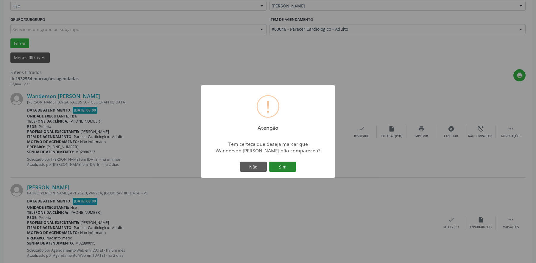
click at [287, 165] on button "Sim" at bounding box center [282, 166] width 27 height 10
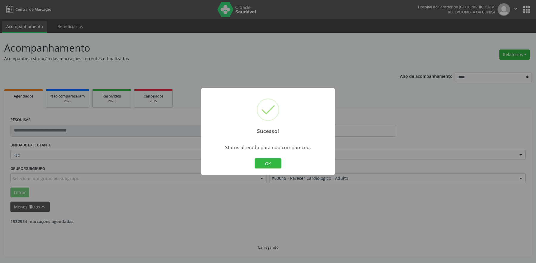
scroll to position [0, 0]
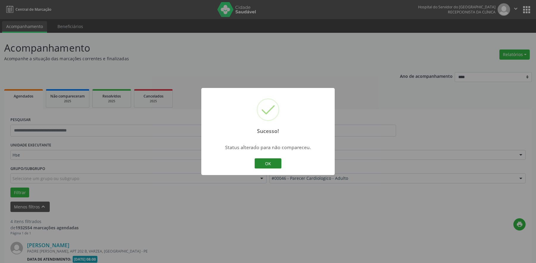
click at [273, 163] on button "OK" at bounding box center [268, 163] width 27 height 10
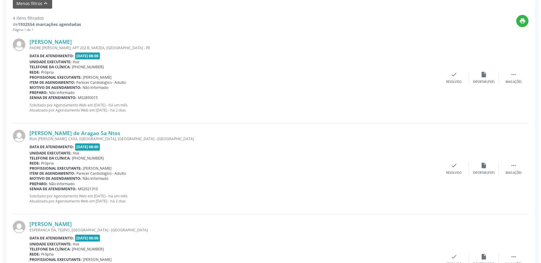
scroll to position [208, 0]
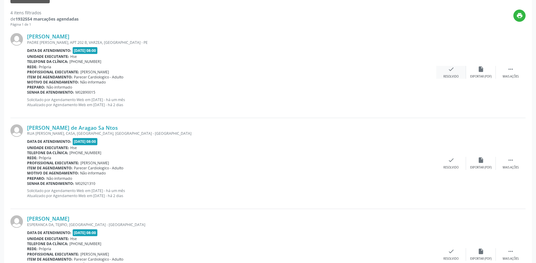
click at [445, 74] on div "check Resolvido" at bounding box center [451, 72] width 30 height 13
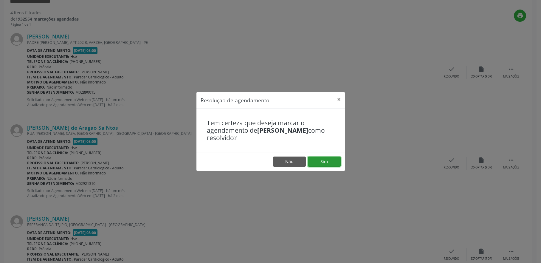
click at [326, 164] on button "Sim" at bounding box center [324, 161] width 33 height 10
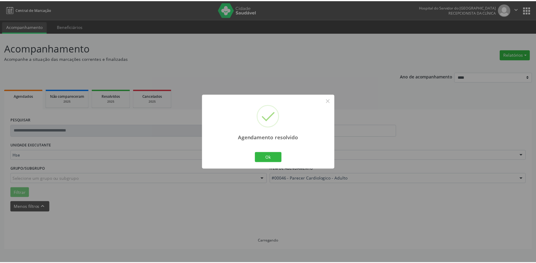
scroll to position [0, 0]
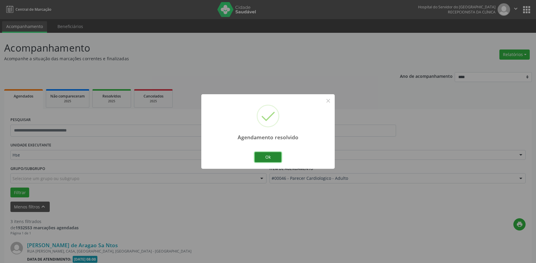
click at [269, 158] on button "Ok" at bounding box center [268, 157] width 27 height 10
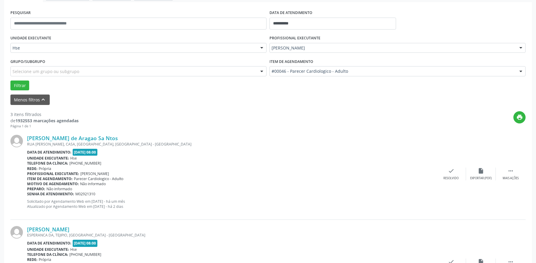
scroll to position [119, 0]
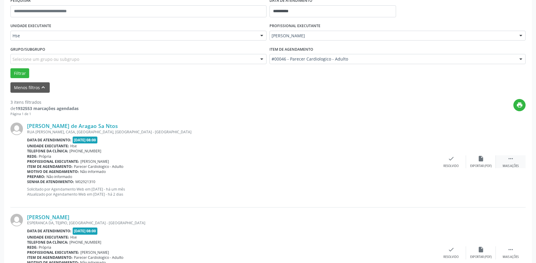
click at [515, 164] on div "Mais ações" at bounding box center [511, 166] width 16 height 4
click at [482, 159] on icon "alarm_off" at bounding box center [481, 158] width 7 height 7
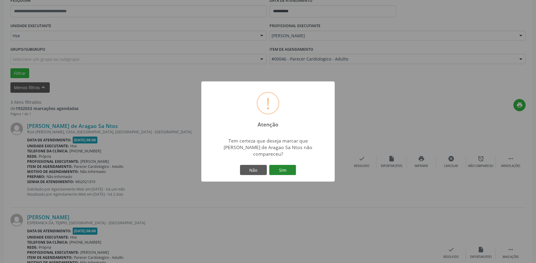
click at [290, 165] on button "Sim" at bounding box center [282, 170] width 27 height 10
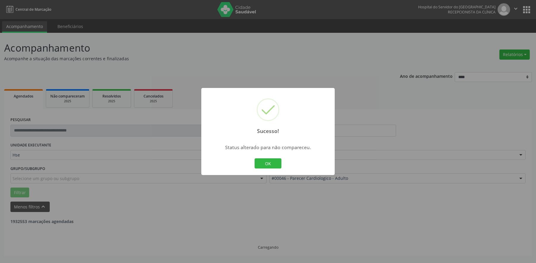
scroll to position [0, 0]
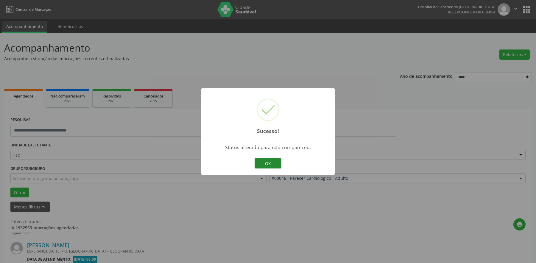
click at [273, 164] on button "OK" at bounding box center [268, 163] width 27 height 10
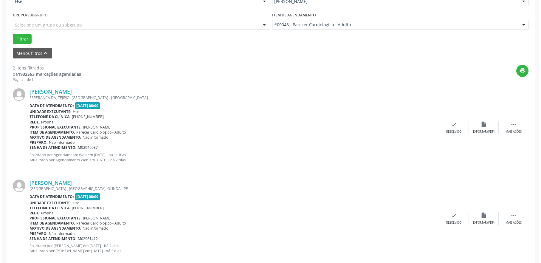
scroll to position [165, 0]
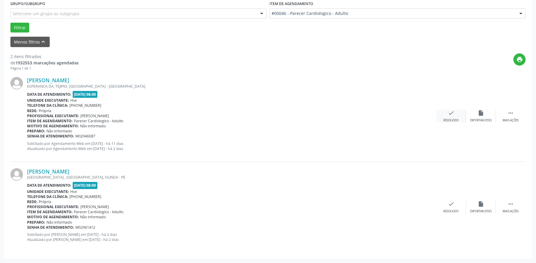
click at [449, 113] on icon "check" at bounding box center [451, 113] width 7 height 7
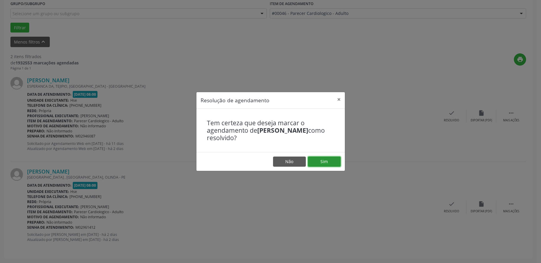
click at [327, 164] on button "Sim" at bounding box center [324, 161] width 33 height 10
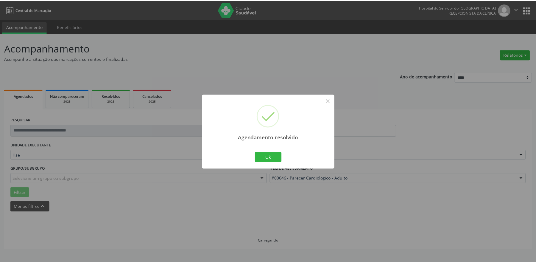
scroll to position [0, 0]
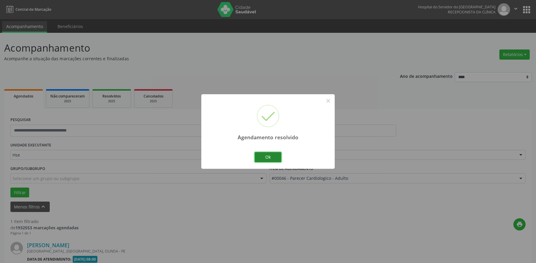
click at [271, 157] on button "Ok" at bounding box center [268, 157] width 27 height 10
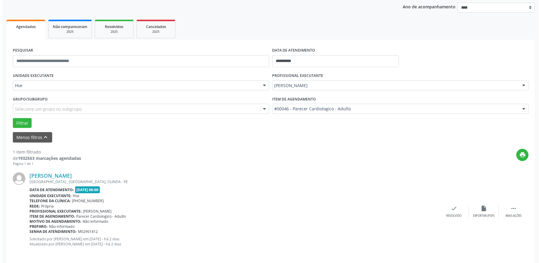
scroll to position [74, 0]
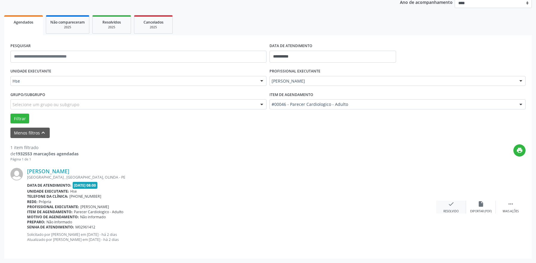
click at [452, 207] on div "check Resolvido" at bounding box center [451, 206] width 30 height 13
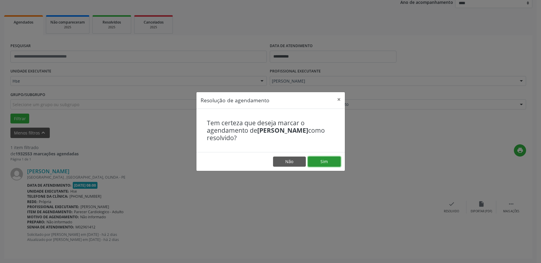
click at [326, 162] on button "Sim" at bounding box center [324, 161] width 33 height 10
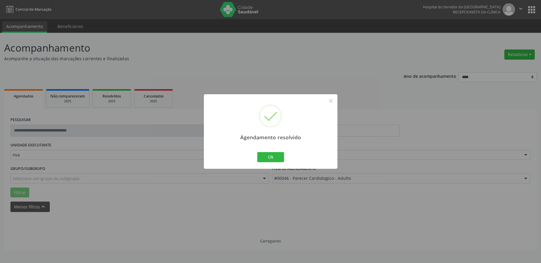
scroll to position [0, 0]
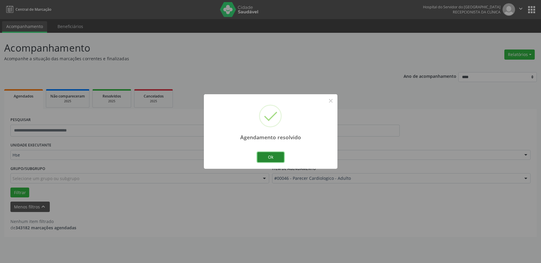
click at [271, 156] on button "Ok" at bounding box center [270, 157] width 27 height 10
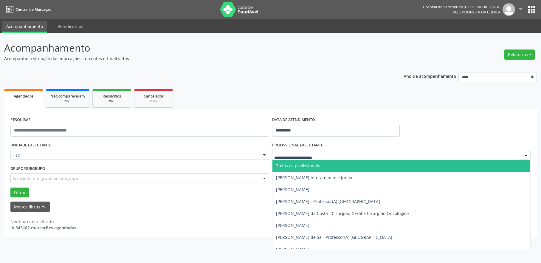
click at [524, 153] on div at bounding box center [525, 155] width 9 height 10
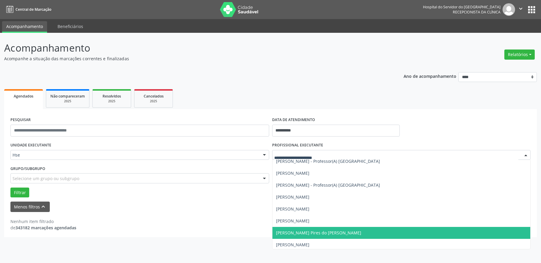
scroll to position [119, 0]
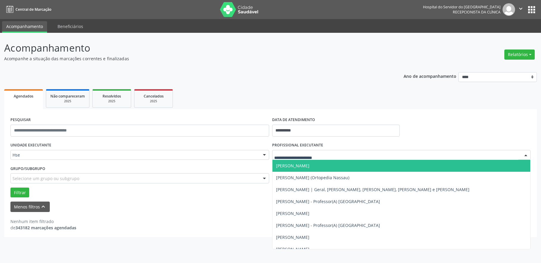
click at [437, 153] on input "text" at bounding box center [396, 158] width 244 height 12
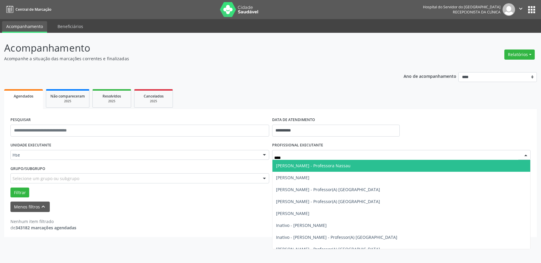
type input "*****"
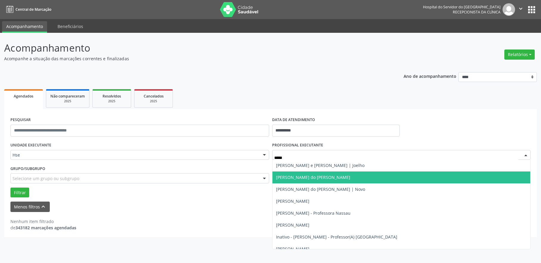
scroll to position [18, 0]
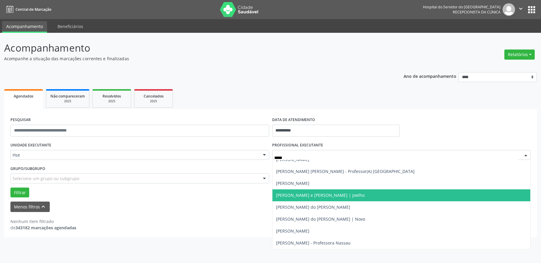
click at [423, 194] on span "[PERSON_NAME] e [PERSON_NAME] | Joelho" at bounding box center [401, 195] width 258 height 12
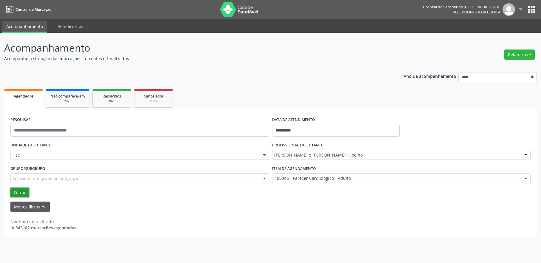
click at [19, 192] on button "Filtrar" at bounding box center [19, 192] width 19 height 10
click at [63, 174] on div "Selecione um grupo ou subgrupo" at bounding box center [139, 178] width 259 height 10
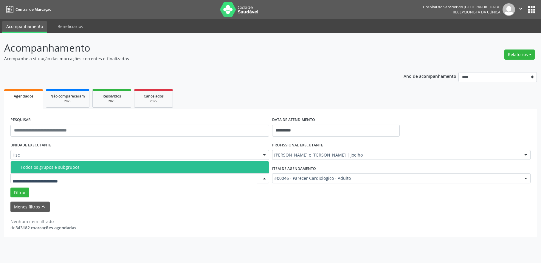
click at [21, 187] on input "text" at bounding box center [135, 181] width 244 height 12
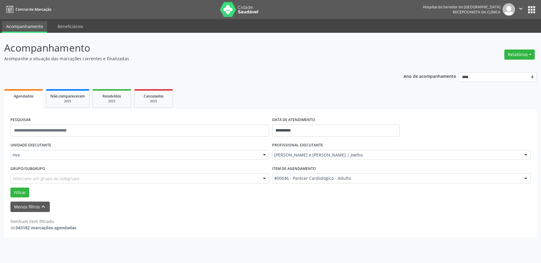
click at [359, 212] on div "Nenhum item filtrado de 343182 marcações agendadas" at bounding box center [270, 221] width 520 height 19
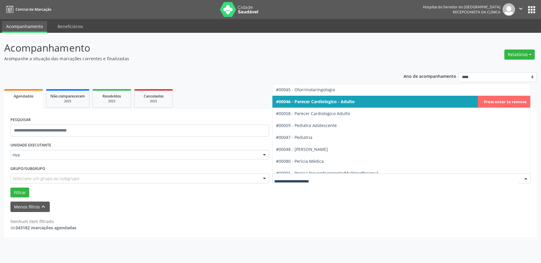
click at [526, 179] on div at bounding box center [525, 178] width 9 height 10
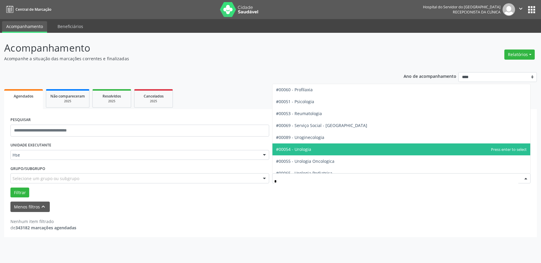
type input "**"
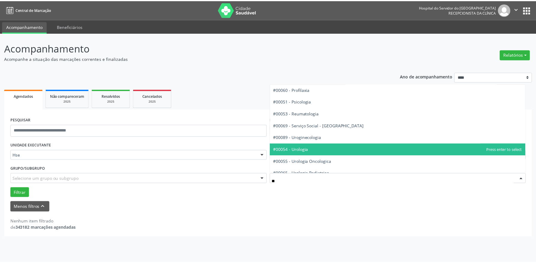
scroll to position [0, 0]
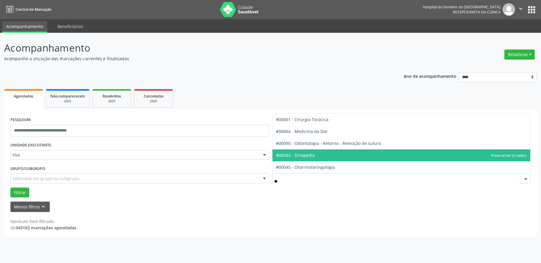
click at [402, 152] on span "#00044 - Ortopedia" at bounding box center [401, 155] width 258 height 12
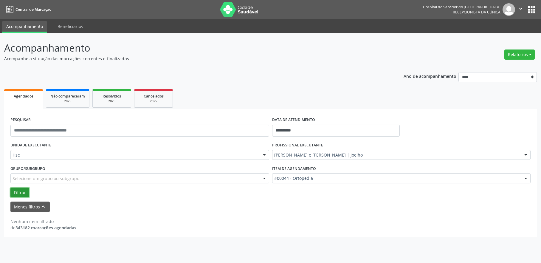
click at [21, 191] on button "Filtrar" at bounding box center [19, 192] width 19 height 10
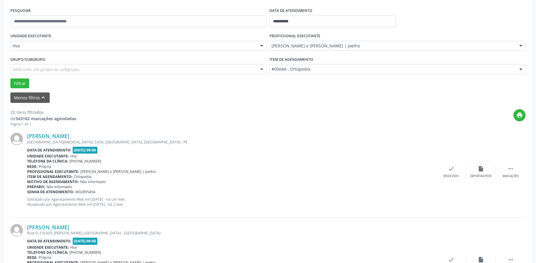
scroll to position [119, 0]
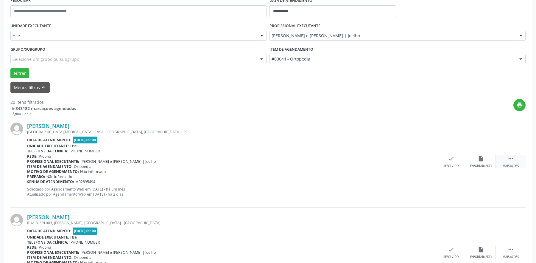
click at [511, 158] on icon "" at bounding box center [510, 158] width 7 height 7
click at [480, 159] on icon "alarm_off" at bounding box center [481, 158] width 7 height 7
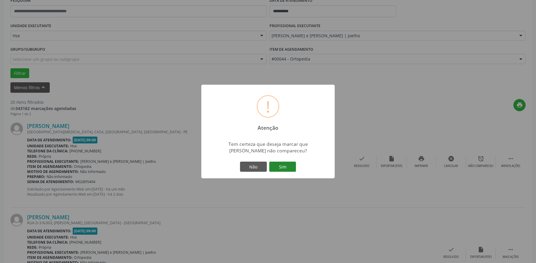
click at [285, 164] on button "Sim" at bounding box center [282, 166] width 27 height 10
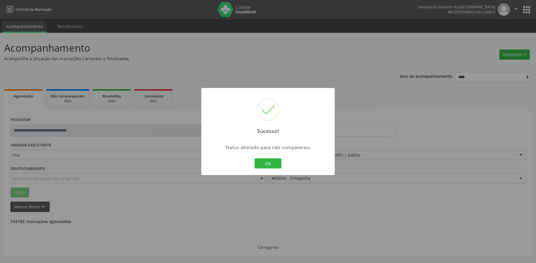
scroll to position [0, 0]
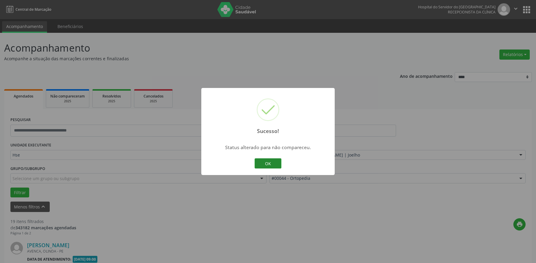
click at [268, 163] on button "OK" at bounding box center [268, 163] width 27 height 10
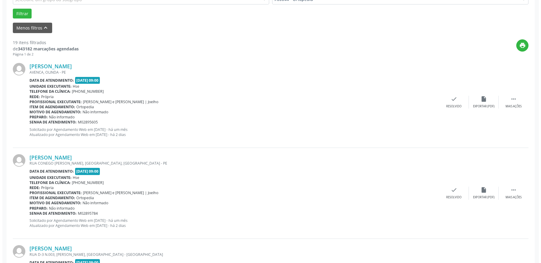
scroll to position [208, 0]
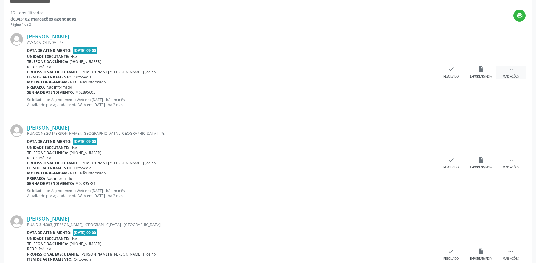
click at [504, 72] on div " Mais ações" at bounding box center [511, 72] width 30 height 13
click at [481, 73] on div "alarm_off Não compareceu" at bounding box center [481, 72] width 30 height 13
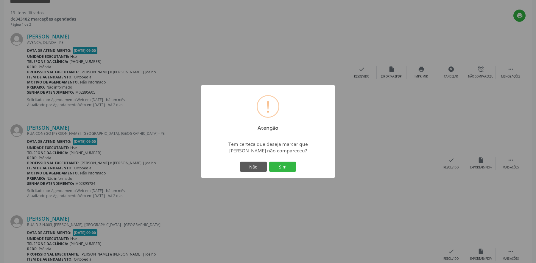
click at [406, 133] on div "! Atenção × Tem certeza que deseja marcar que [PERSON_NAME] não compareceu? Não…" at bounding box center [268, 131] width 536 height 263
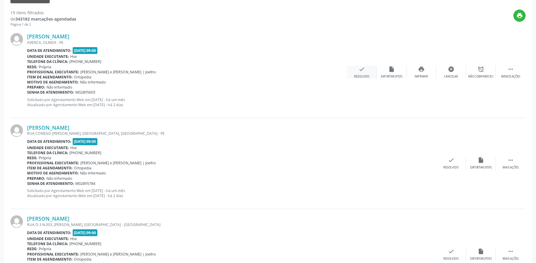
click at [365, 73] on div "check Resolvido" at bounding box center [362, 72] width 30 height 13
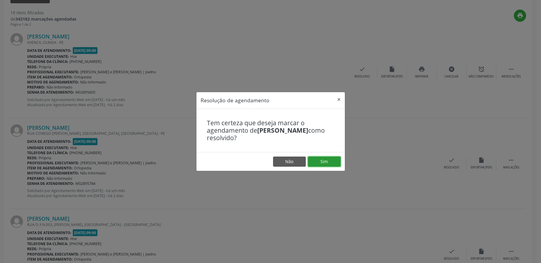
click at [323, 161] on button "Sim" at bounding box center [324, 161] width 33 height 10
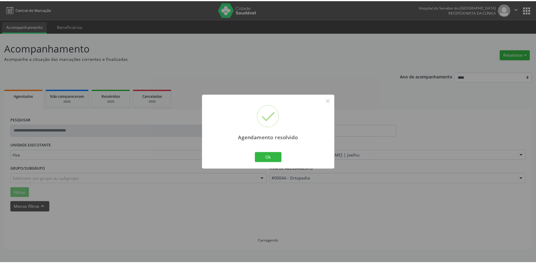
scroll to position [0, 0]
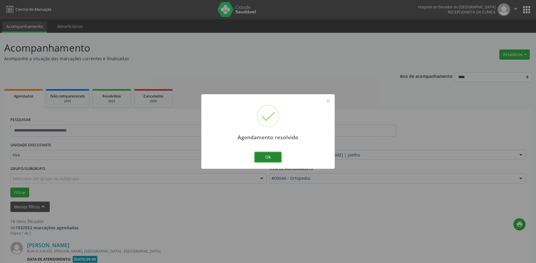
click at [270, 157] on button "Ok" at bounding box center [268, 157] width 27 height 10
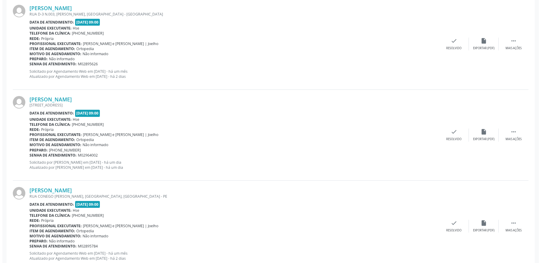
scroll to position [238, 0]
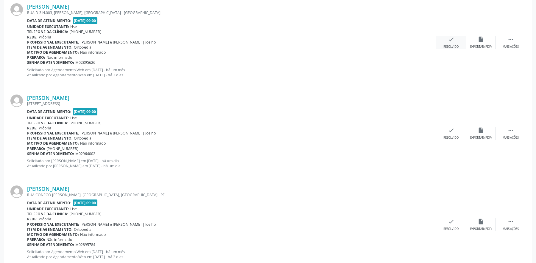
click at [453, 41] on icon "check" at bounding box center [451, 39] width 7 height 7
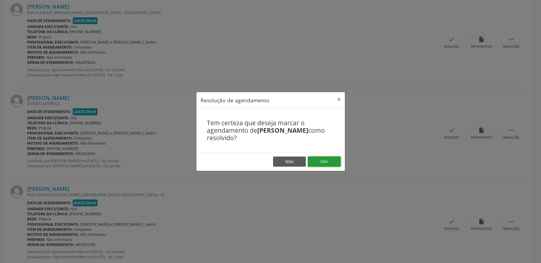
click at [322, 162] on button "Sim" at bounding box center [324, 161] width 33 height 10
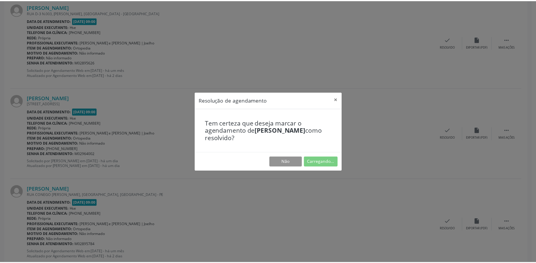
scroll to position [0, 0]
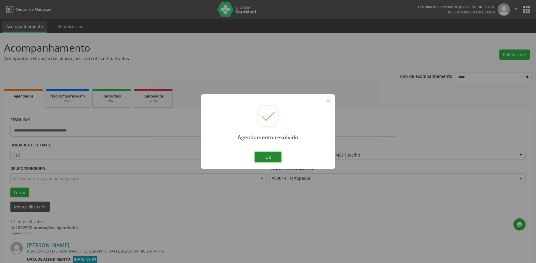
click at [268, 161] on button "Ok" at bounding box center [268, 157] width 27 height 10
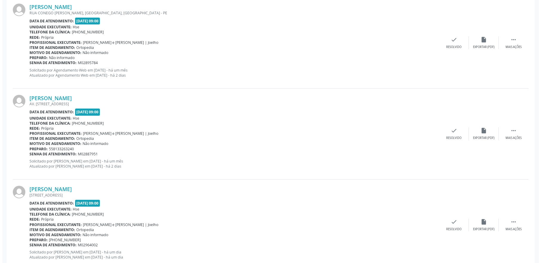
scroll to position [238, 0]
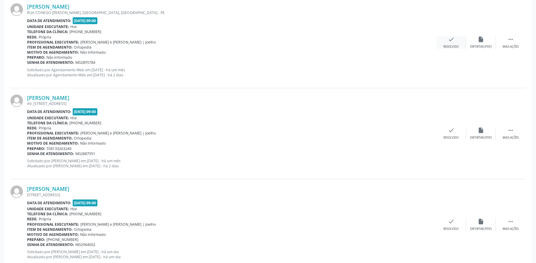
click at [448, 43] on div "check Resolvido" at bounding box center [451, 42] width 30 height 13
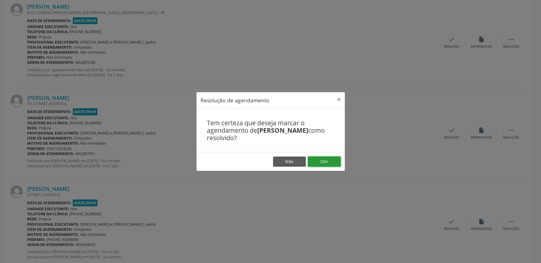
click at [317, 160] on button "Sim" at bounding box center [324, 161] width 33 height 10
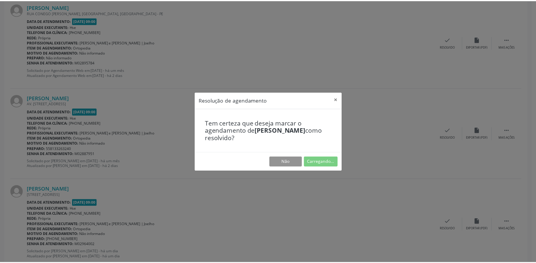
scroll to position [0, 0]
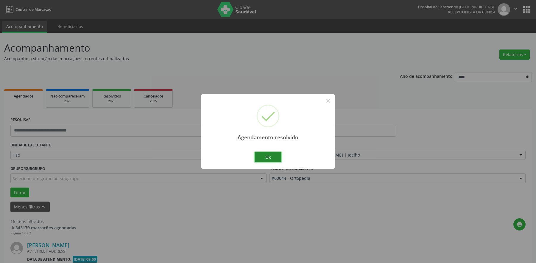
click at [270, 155] on button "Ok" at bounding box center [268, 157] width 27 height 10
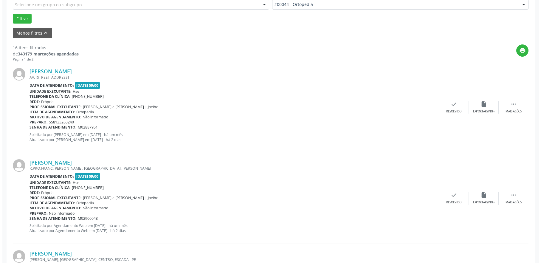
scroll to position [179, 0]
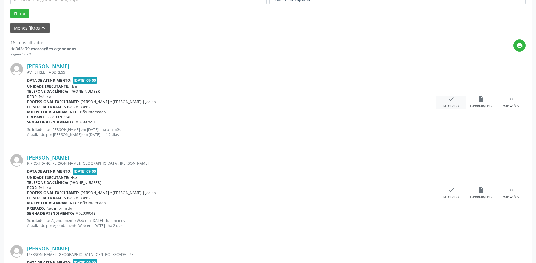
click at [454, 104] on div "Resolvido" at bounding box center [450, 106] width 15 height 4
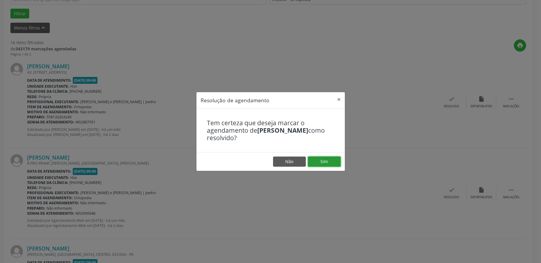
click at [330, 166] on button "Sim" at bounding box center [324, 161] width 33 height 10
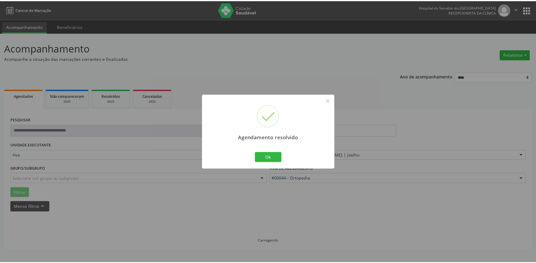
scroll to position [0, 0]
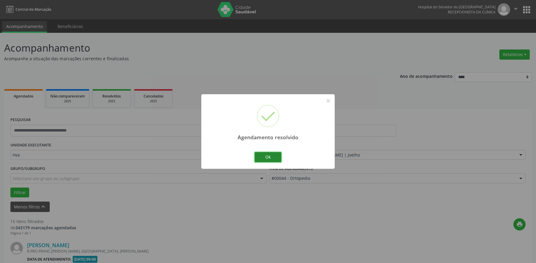
click at [266, 156] on button "Ok" at bounding box center [268, 157] width 27 height 10
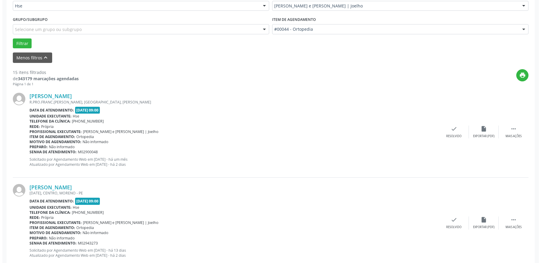
scroll to position [179, 0]
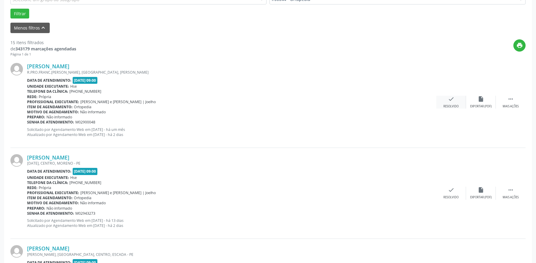
click at [454, 102] on div "check Resolvido" at bounding box center [451, 102] width 30 height 13
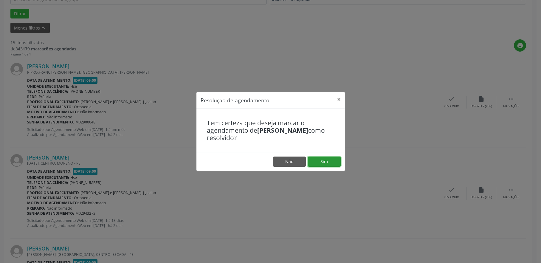
click at [324, 164] on button "Sim" at bounding box center [324, 161] width 33 height 10
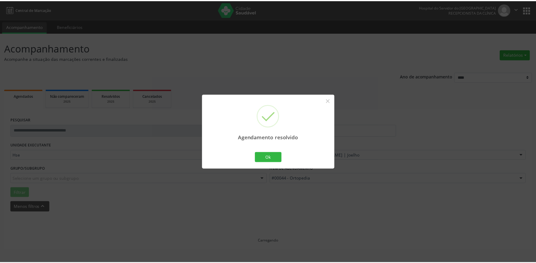
scroll to position [0, 0]
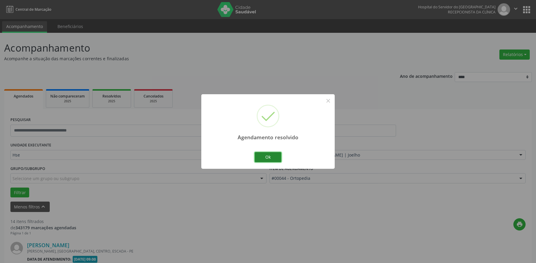
click at [271, 160] on button "Ok" at bounding box center [268, 157] width 27 height 10
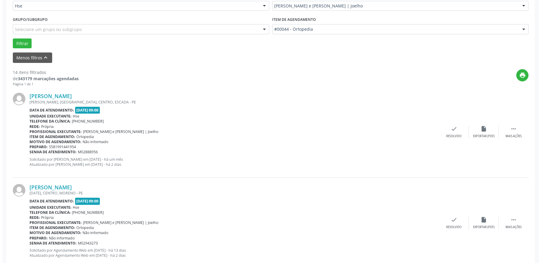
scroll to position [179, 0]
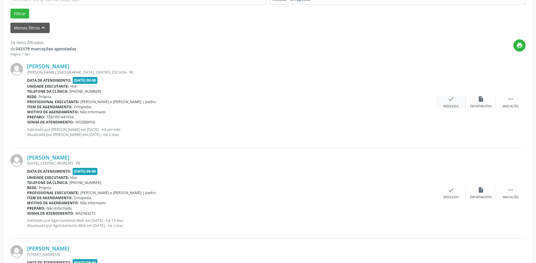
click at [449, 104] on div "check Resolvido" at bounding box center [451, 102] width 30 height 13
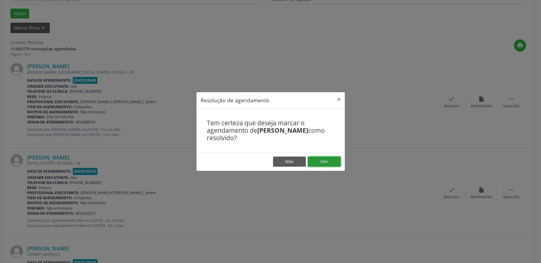
click at [315, 161] on button "Sim" at bounding box center [324, 161] width 33 height 10
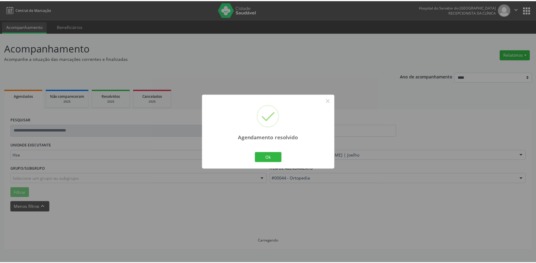
scroll to position [0, 0]
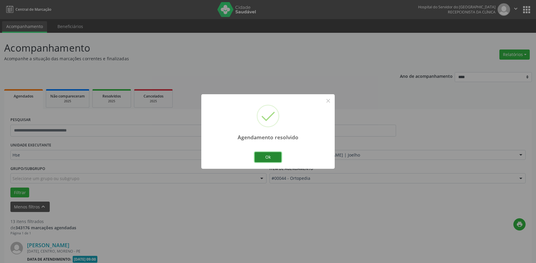
click at [274, 156] on button "Ok" at bounding box center [268, 157] width 27 height 10
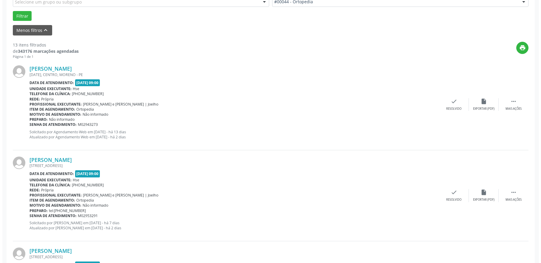
scroll to position [179, 0]
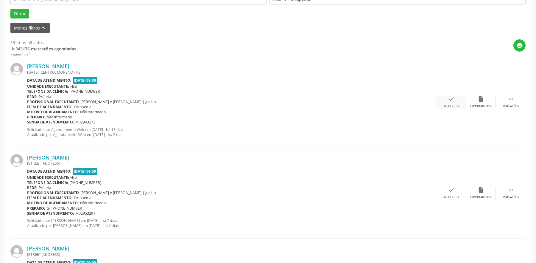
click at [451, 104] on div "Resolvido" at bounding box center [450, 106] width 15 height 4
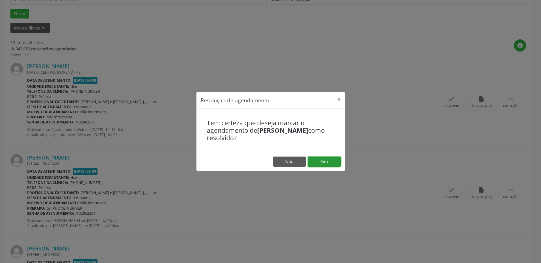
click at [329, 161] on button "Sim" at bounding box center [324, 161] width 33 height 10
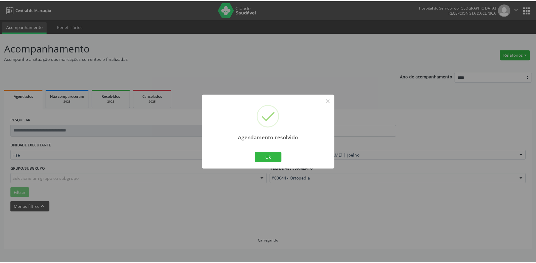
scroll to position [0, 0]
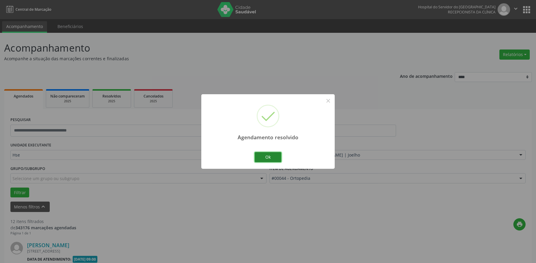
click at [274, 158] on button "Ok" at bounding box center [268, 157] width 27 height 10
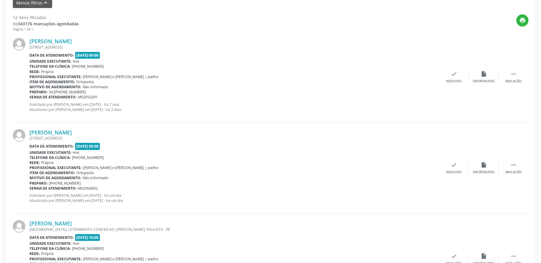
scroll to position [208, 0]
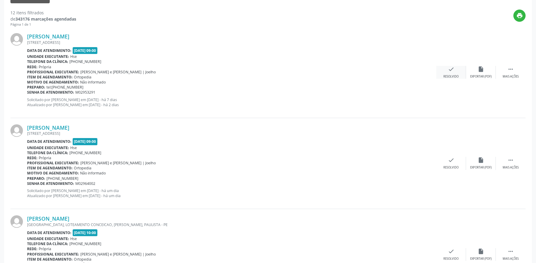
click at [453, 75] on div "Resolvido" at bounding box center [450, 76] width 15 height 4
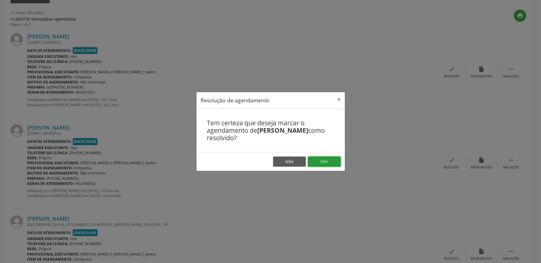
click at [326, 161] on button "Sim" at bounding box center [324, 161] width 33 height 10
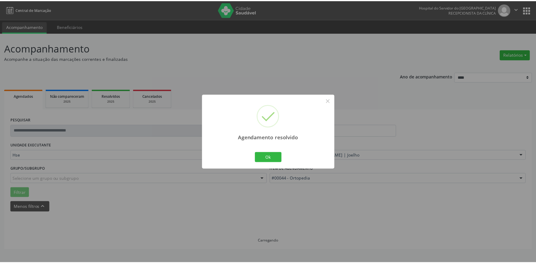
scroll to position [0, 0]
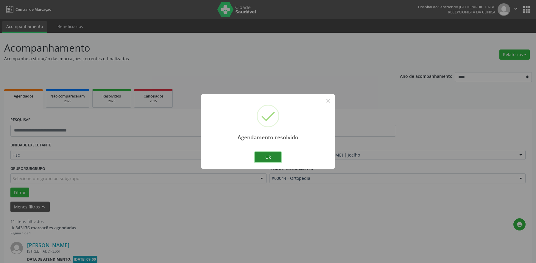
click at [274, 158] on button "Ok" at bounding box center [268, 157] width 27 height 10
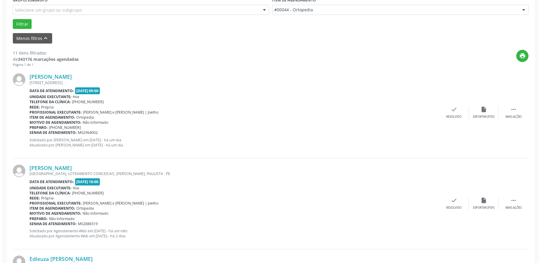
scroll to position [179, 0]
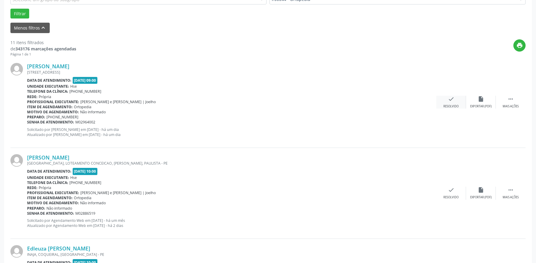
click at [453, 102] on icon "check" at bounding box center [451, 99] width 7 height 7
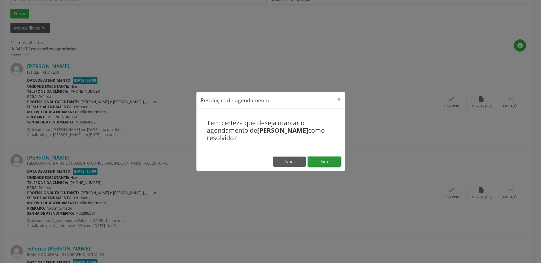
click at [328, 162] on button "Sim" at bounding box center [324, 161] width 33 height 10
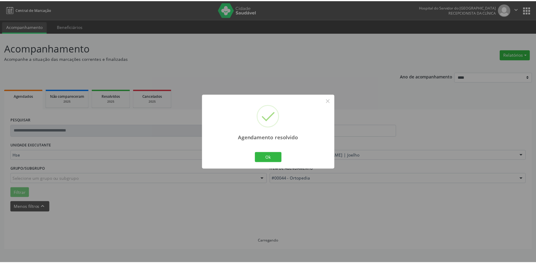
scroll to position [0, 0]
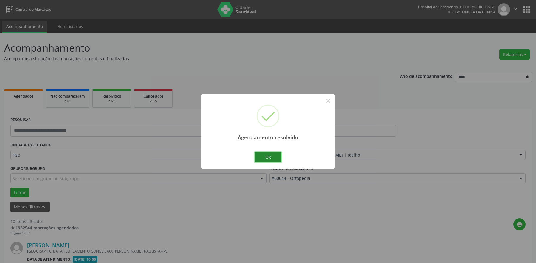
click at [269, 154] on button "Ok" at bounding box center [268, 157] width 27 height 10
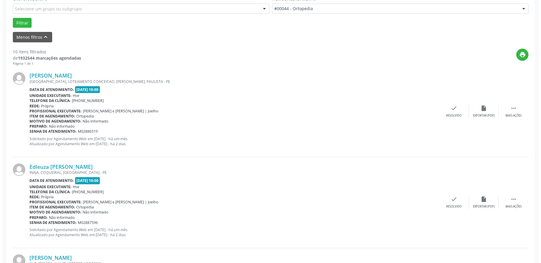
scroll to position [179, 0]
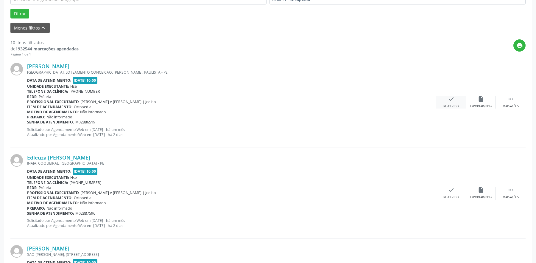
click at [451, 104] on div "check Resolvido" at bounding box center [451, 102] width 30 height 13
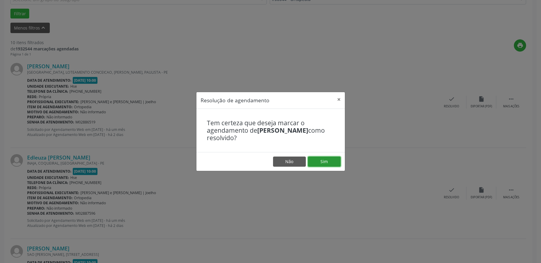
click at [319, 162] on button "Sim" at bounding box center [324, 161] width 33 height 10
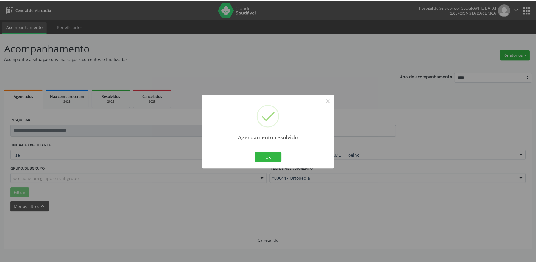
scroll to position [0, 0]
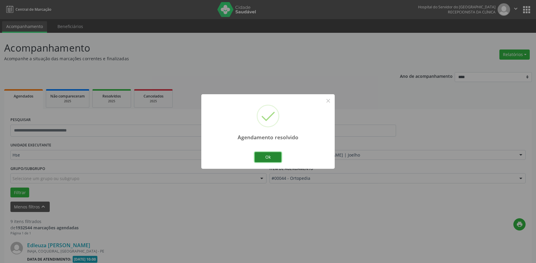
click at [264, 155] on button "Ok" at bounding box center [268, 157] width 27 height 10
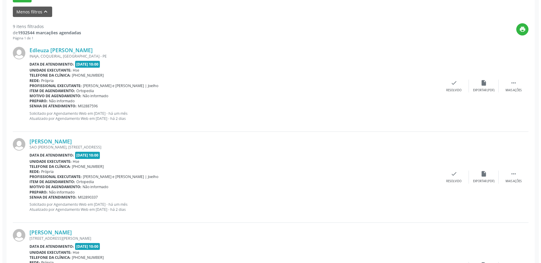
scroll to position [208, 0]
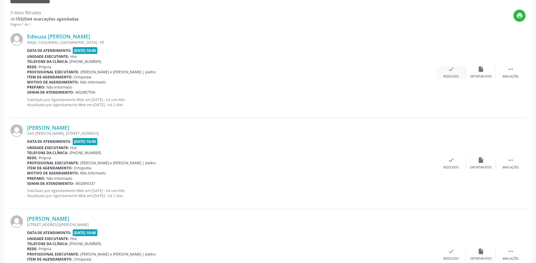
click at [456, 69] on div "check Resolvido" at bounding box center [451, 72] width 30 height 13
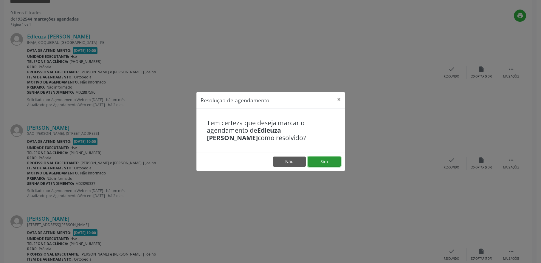
click at [319, 158] on button "Sim" at bounding box center [324, 161] width 33 height 10
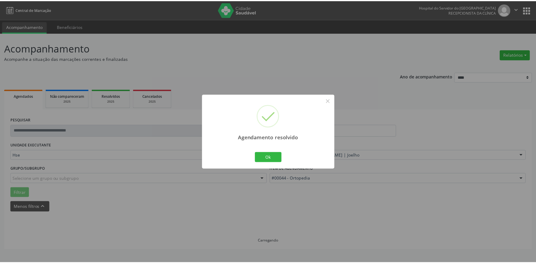
scroll to position [0, 0]
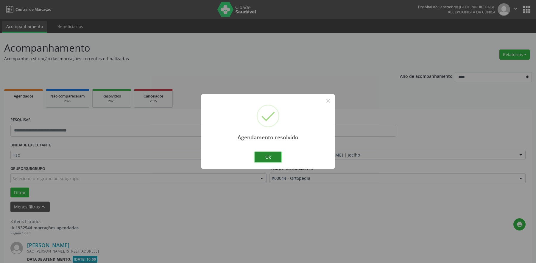
click at [270, 154] on button "Ok" at bounding box center [268, 157] width 27 height 10
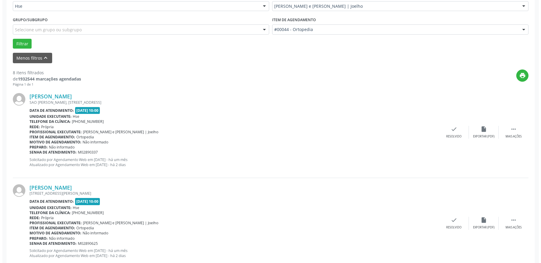
scroll to position [149, 0]
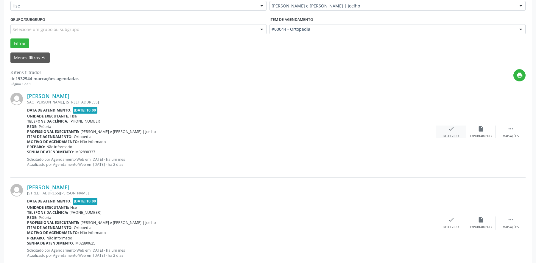
click at [445, 132] on div "check Resolvido" at bounding box center [451, 131] width 30 height 13
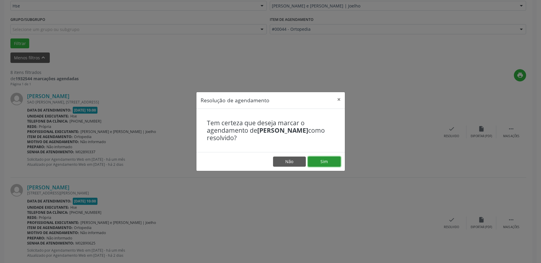
click at [331, 163] on button "Sim" at bounding box center [324, 161] width 33 height 10
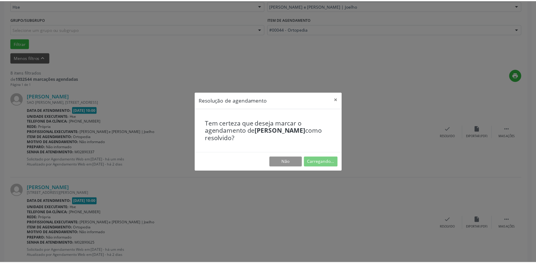
scroll to position [0, 0]
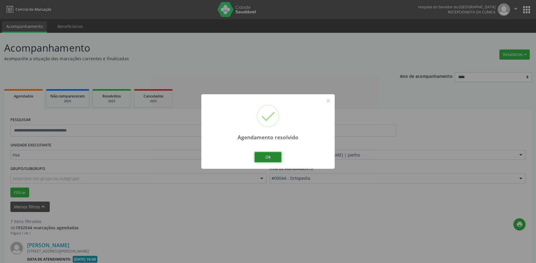
click at [275, 156] on button "Ok" at bounding box center [268, 157] width 27 height 10
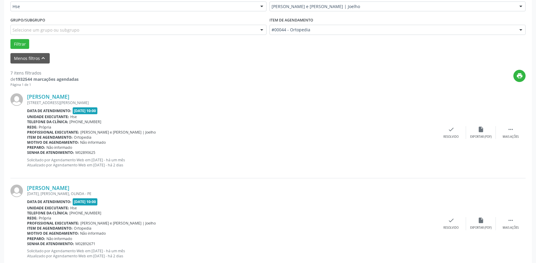
scroll to position [149, 0]
click at [509, 131] on icon "" at bounding box center [510, 128] width 7 height 7
click at [473, 131] on div "alarm_off Não compareceu" at bounding box center [481, 131] width 30 height 13
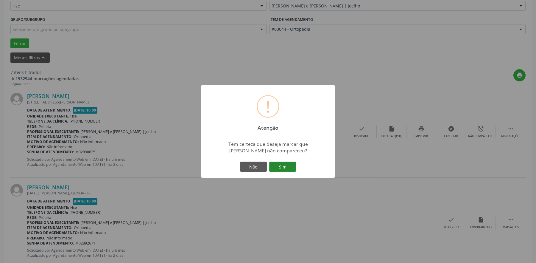
click at [277, 165] on button "Sim" at bounding box center [282, 166] width 27 height 10
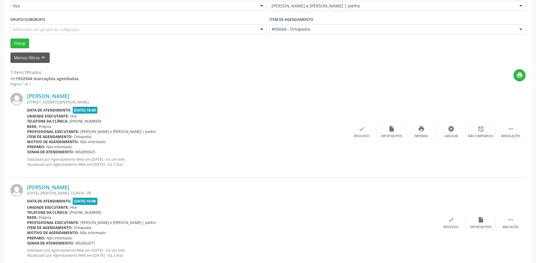
scroll to position [0, 0]
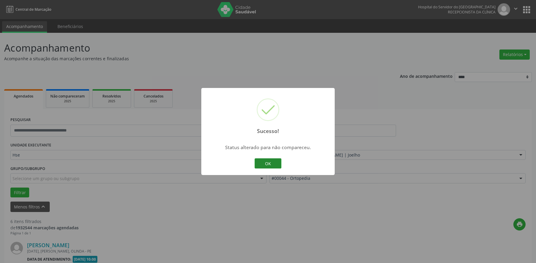
click at [276, 164] on button "OK" at bounding box center [268, 163] width 27 height 10
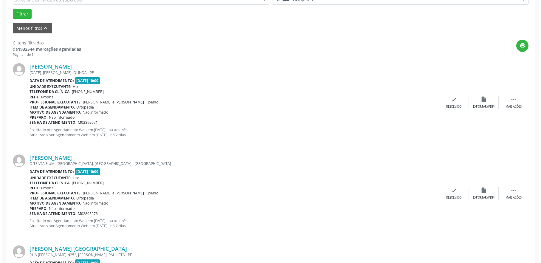
scroll to position [179, 0]
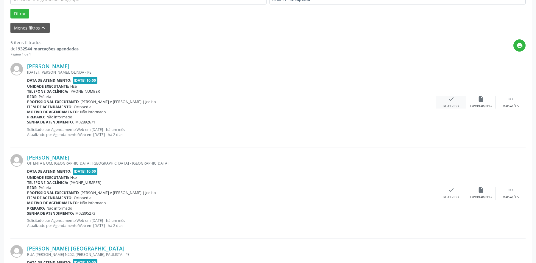
click at [450, 102] on icon "check" at bounding box center [451, 99] width 7 height 7
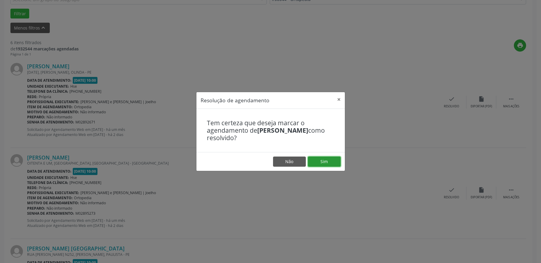
click at [322, 161] on button "Sim" at bounding box center [324, 161] width 33 height 10
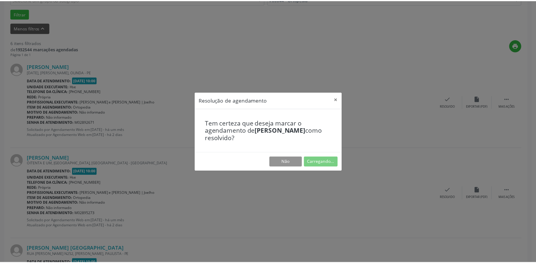
scroll to position [0, 0]
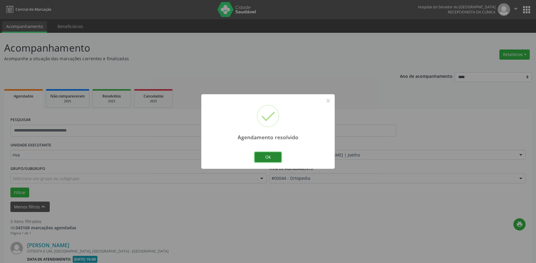
click at [269, 155] on button "Ok" at bounding box center [268, 157] width 27 height 10
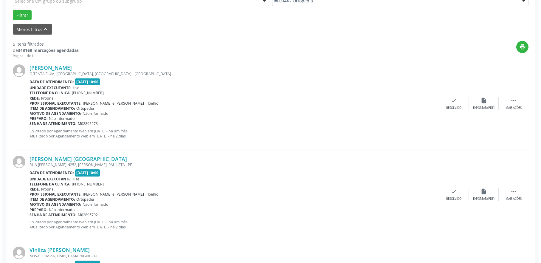
scroll to position [179, 0]
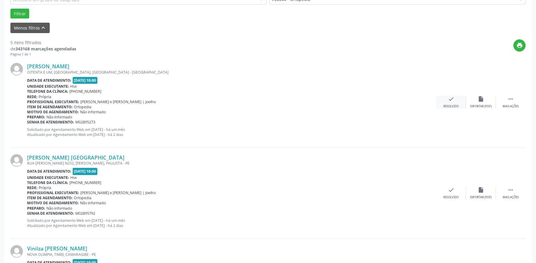
click at [445, 99] on div "check Resolvido" at bounding box center [451, 102] width 30 height 13
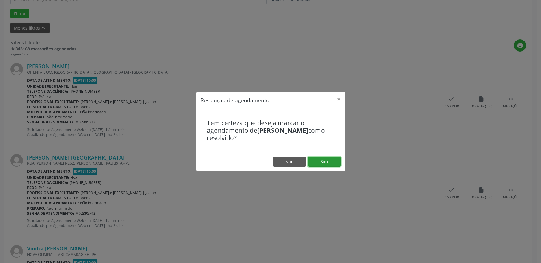
click at [326, 162] on button "Sim" at bounding box center [324, 161] width 33 height 10
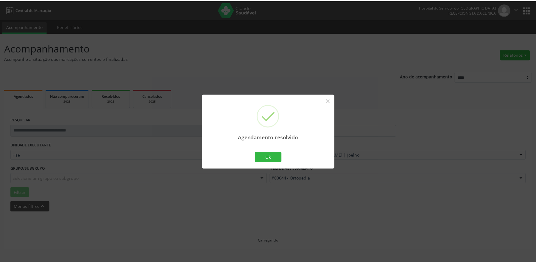
scroll to position [0, 0]
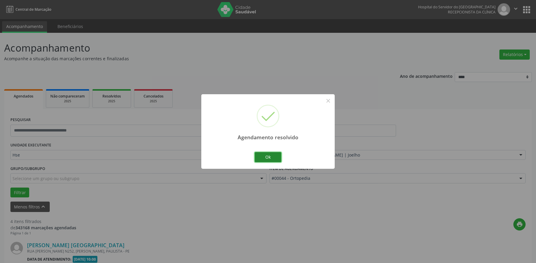
click at [268, 155] on button "Ok" at bounding box center [268, 157] width 27 height 10
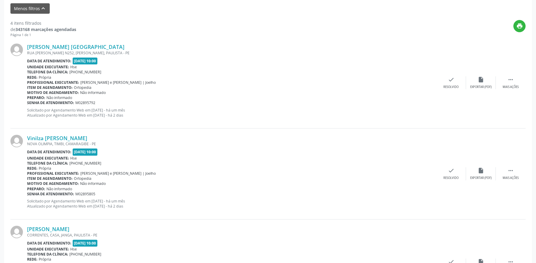
scroll to position [208, 0]
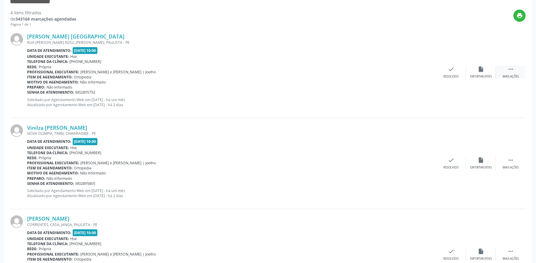
click at [515, 74] on div " Mais ações" at bounding box center [511, 72] width 30 height 13
click at [478, 73] on div "alarm_off Não compareceu" at bounding box center [481, 72] width 30 height 13
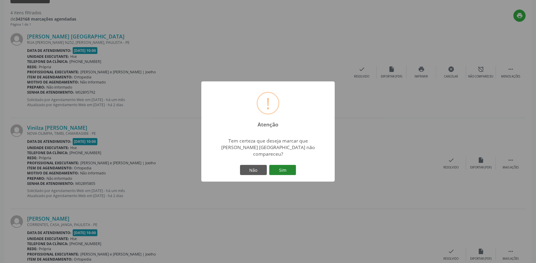
click at [291, 170] on button "Sim" at bounding box center [282, 170] width 27 height 10
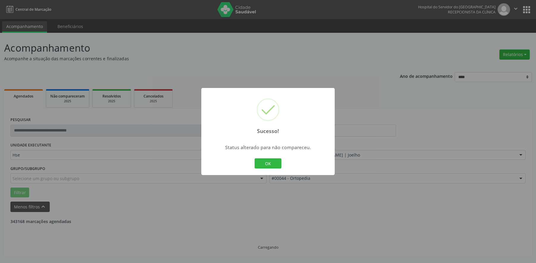
scroll to position [0, 0]
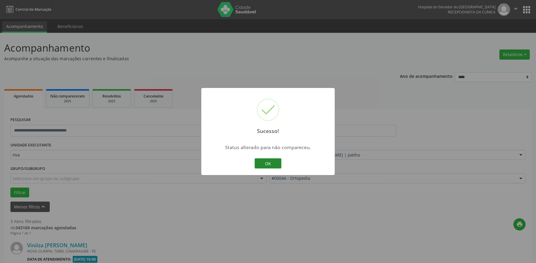
click at [274, 165] on button "OK" at bounding box center [268, 163] width 27 height 10
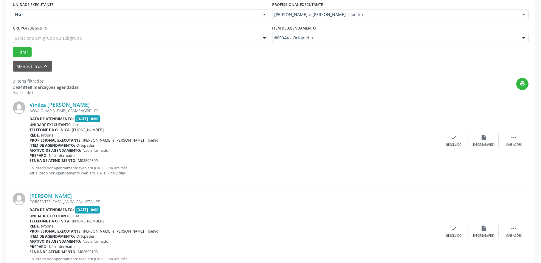
scroll to position [149, 0]
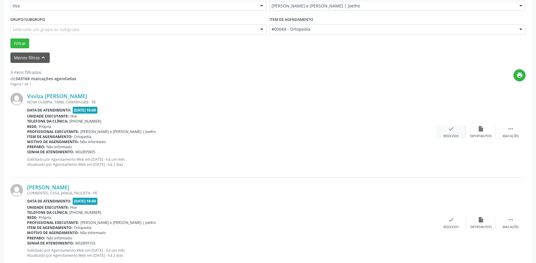
click at [450, 135] on div "Resolvido" at bounding box center [450, 136] width 15 height 4
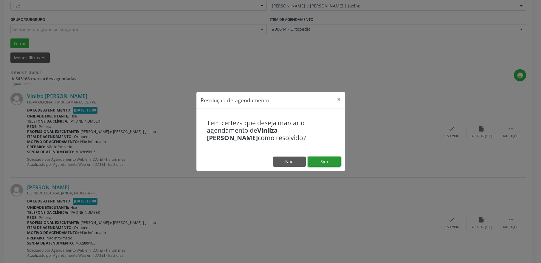
click at [322, 161] on button "Sim" at bounding box center [324, 161] width 33 height 10
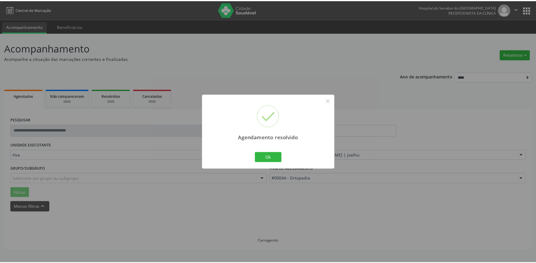
scroll to position [0, 0]
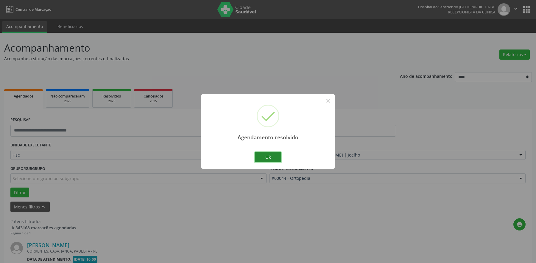
click at [268, 157] on button "Ok" at bounding box center [268, 157] width 27 height 10
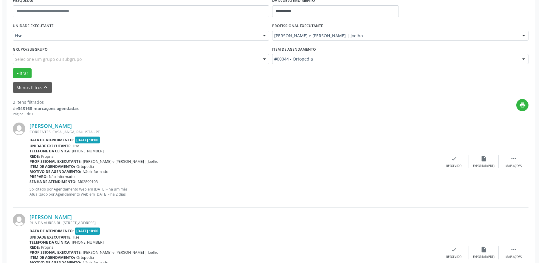
scroll to position [149, 0]
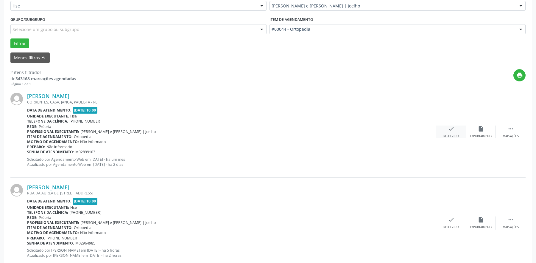
click at [454, 135] on div "Resolvido" at bounding box center [450, 136] width 15 height 4
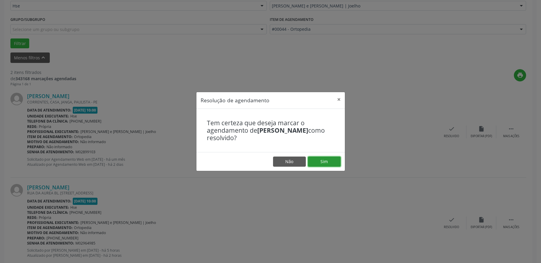
click at [320, 162] on button "Sim" at bounding box center [324, 161] width 33 height 10
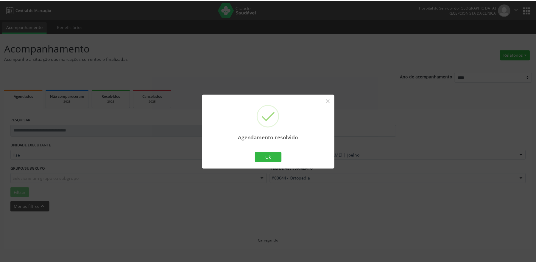
scroll to position [0, 0]
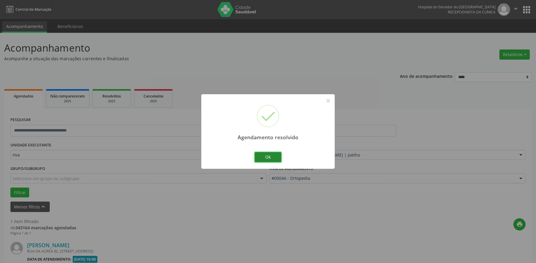
click at [270, 156] on button "Ok" at bounding box center [268, 157] width 27 height 10
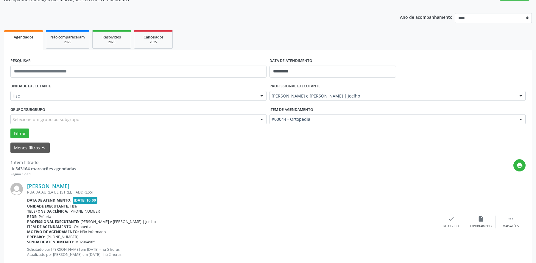
scroll to position [74, 0]
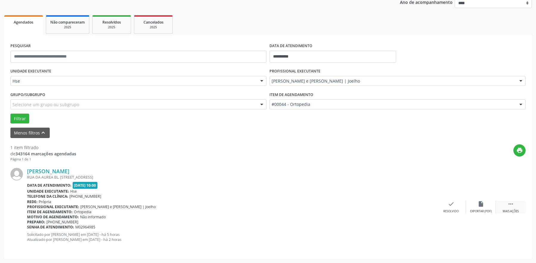
click at [511, 203] on icon "" at bounding box center [510, 203] width 7 height 7
click at [477, 205] on div "alarm_off Não compareceu" at bounding box center [481, 206] width 30 height 13
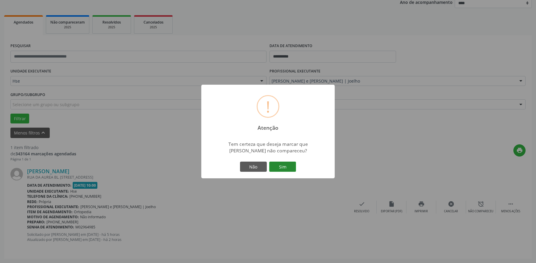
click at [281, 166] on button "Sim" at bounding box center [282, 166] width 27 height 10
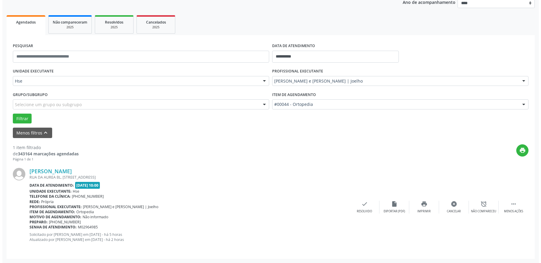
scroll to position [0, 0]
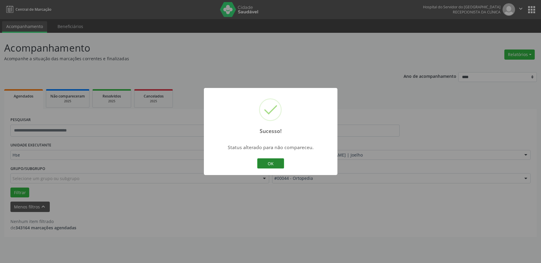
click at [270, 162] on button "OK" at bounding box center [270, 163] width 27 height 10
